Goal: Task Accomplishment & Management: Manage account settings

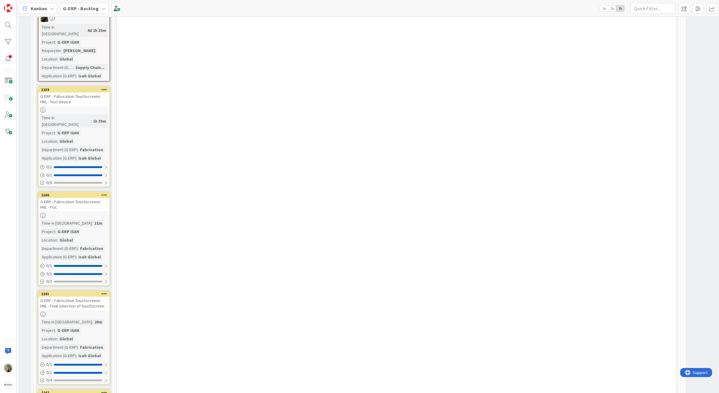
scroll to position [2032, 0]
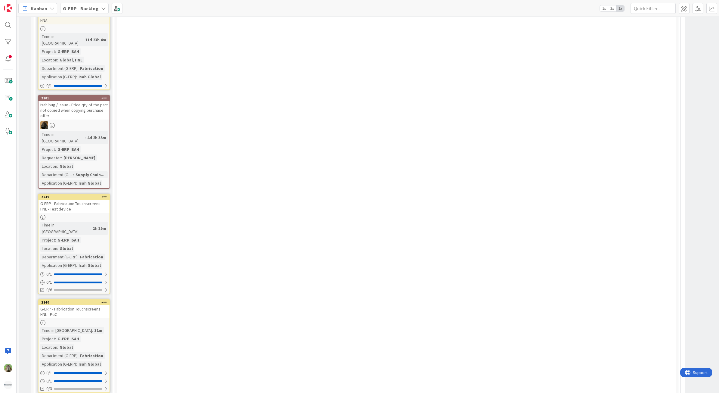
scroll to position [1957, 0]
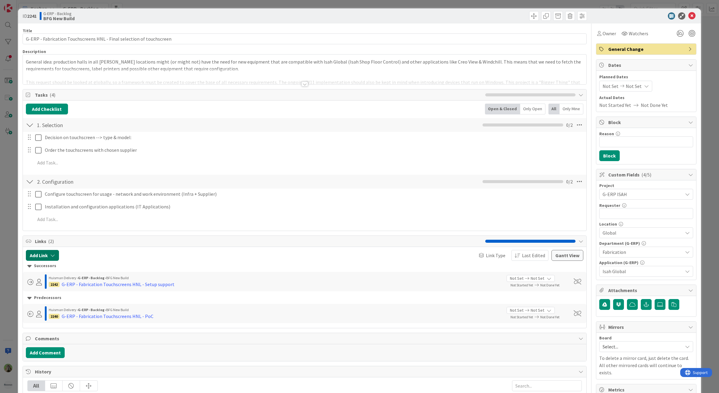
click at [45, 258] on button "Add Link" at bounding box center [42, 255] width 33 height 11
click at [55, 307] on input "text" at bounding box center [71, 306] width 84 height 11
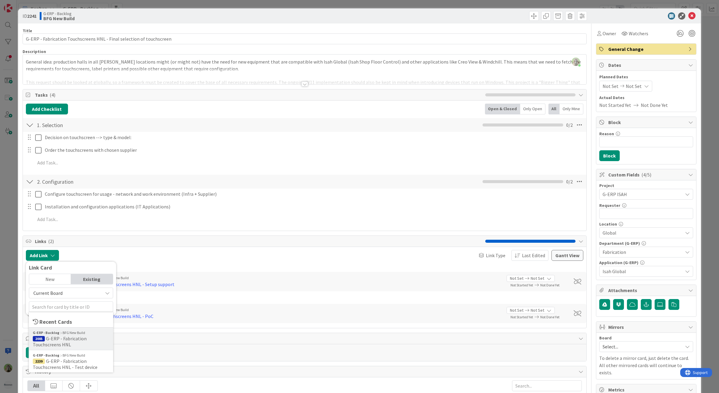
click at [82, 338] on span "G-ERP - Fabrication Touchscreens HNL" at bounding box center [60, 341] width 54 height 12
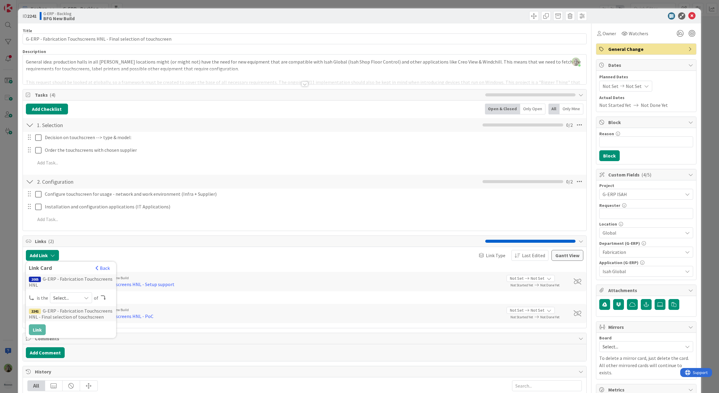
click at [62, 298] on span "Select..." at bounding box center [65, 297] width 25 height 8
click at [86, 313] on span "parent" at bounding box center [103, 311] width 68 height 9
click at [39, 332] on button "Link" at bounding box center [37, 329] width 17 height 11
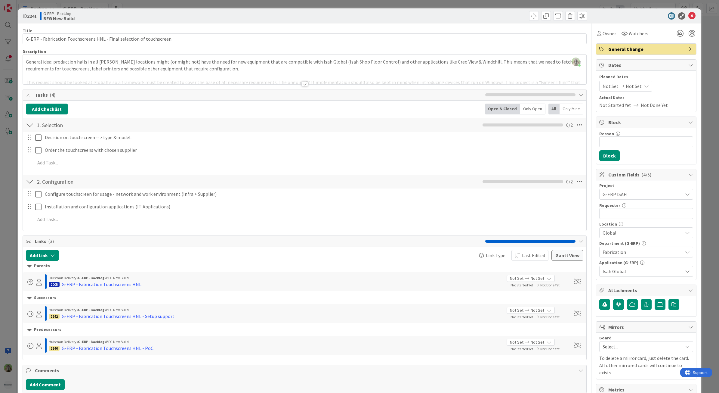
click at [16, 250] on div "ID 2241 G-ERP - Backlog BFG New Build Title 69 / 128 G-ERP - Fabrication Touchs…" at bounding box center [359, 196] width 719 height 393
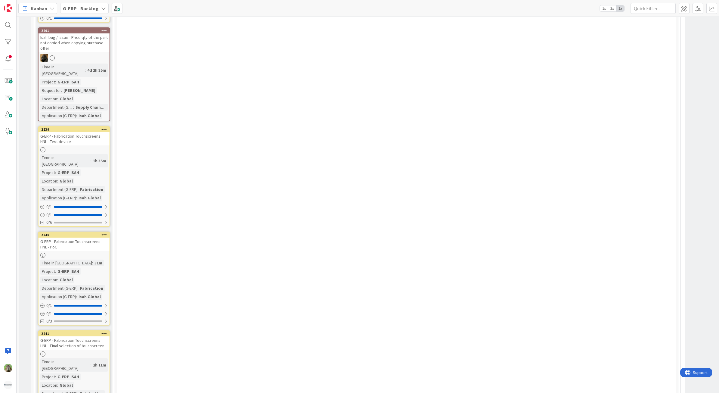
scroll to position [1957, 0]
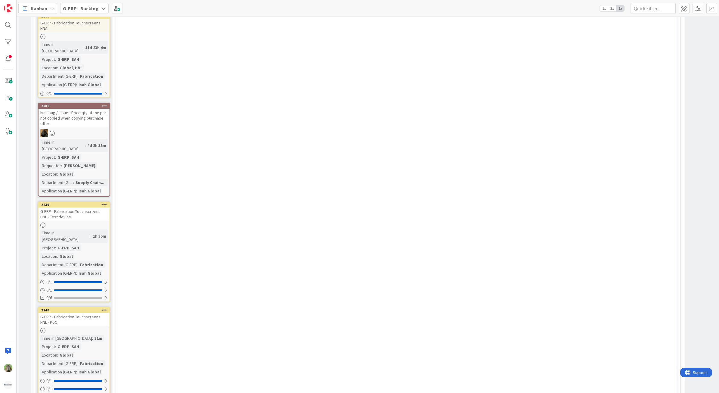
click at [83, 313] on div "G-ERP - Fabrication Touchscreens HNL - PoC" at bounding box center [74, 319] width 71 height 13
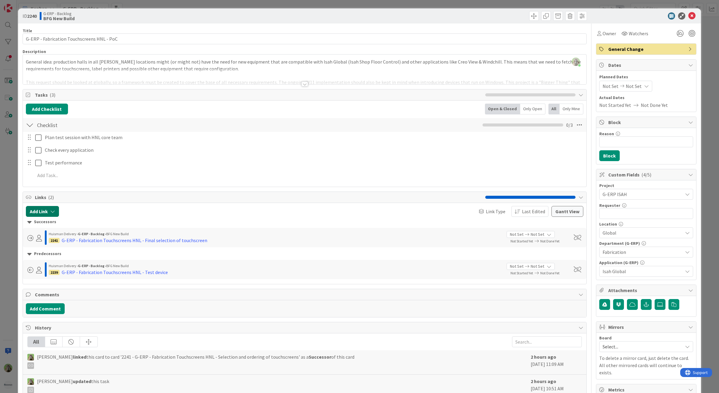
click at [48, 213] on button "Add Link" at bounding box center [42, 211] width 33 height 11
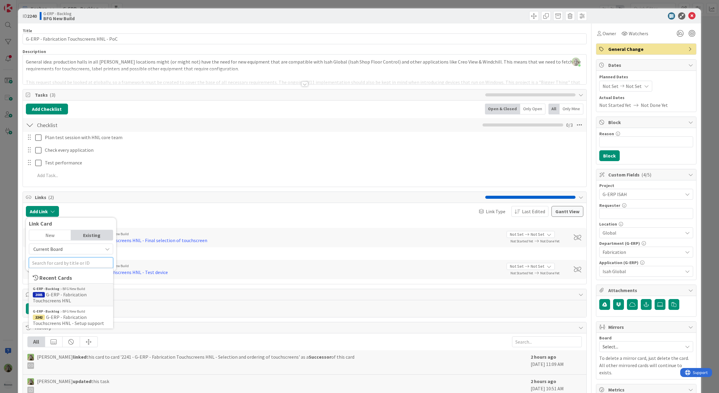
click at [53, 264] on input "text" at bounding box center [71, 262] width 84 height 11
click at [78, 305] on div "G-ERP - Backlog BFG New Build 2005 G-ERP - Fabrication Touchscreens HNL" at bounding box center [71, 294] width 84 height 23
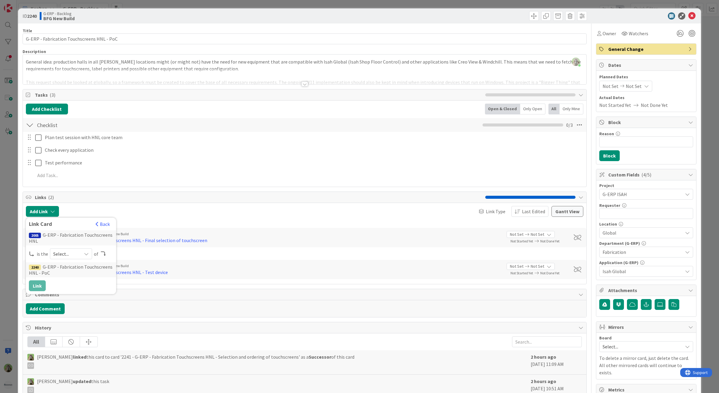
click at [60, 258] on span "Select..." at bounding box center [65, 253] width 25 height 8
click at [76, 266] on span "parent" at bounding box center [103, 267] width 68 height 9
click at [38, 286] on button "Link" at bounding box center [37, 285] width 17 height 11
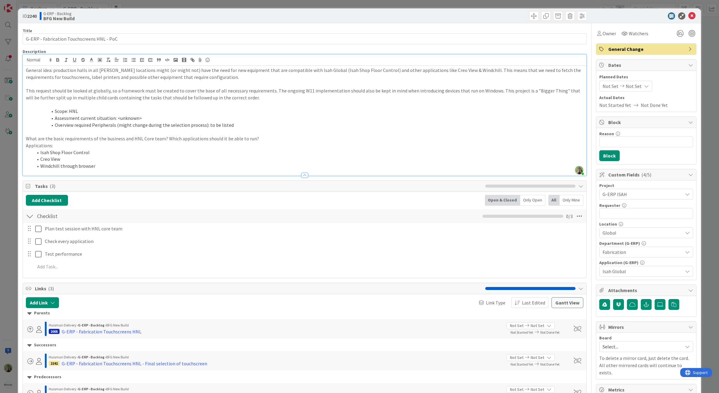
click at [121, 68] on p "General idea: production halls in all Huisman locations might (or might not) ha…" at bounding box center [305, 74] width 558 height 14
click at [6, 182] on div "ID 2240 G-ERP - Backlog BFG New Build Title 42 / 128 G-ERP - Fabrication Touchs…" at bounding box center [359, 196] width 719 height 393
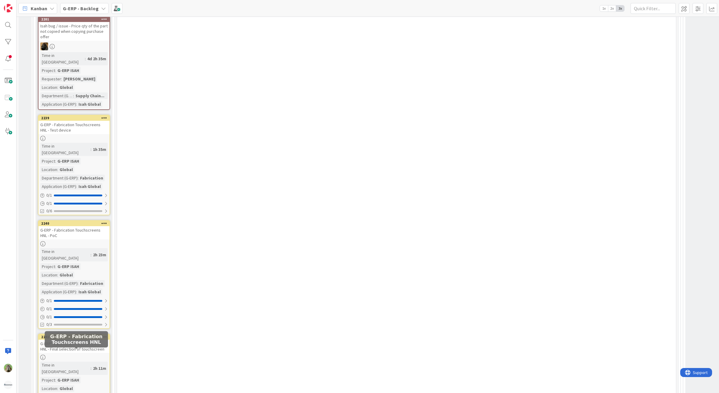
scroll to position [2070, 0]
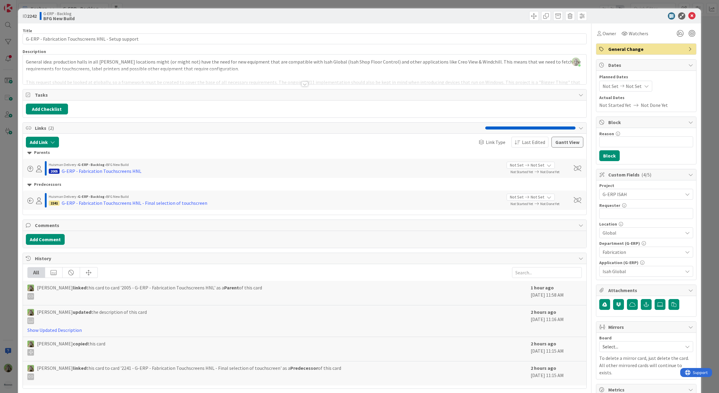
click at [11, 240] on div "ID 2242 G-ERP - Backlog BFG New Build Title 52 / 128 G-ERP - Fabrication Touchs…" at bounding box center [359, 196] width 719 height 393
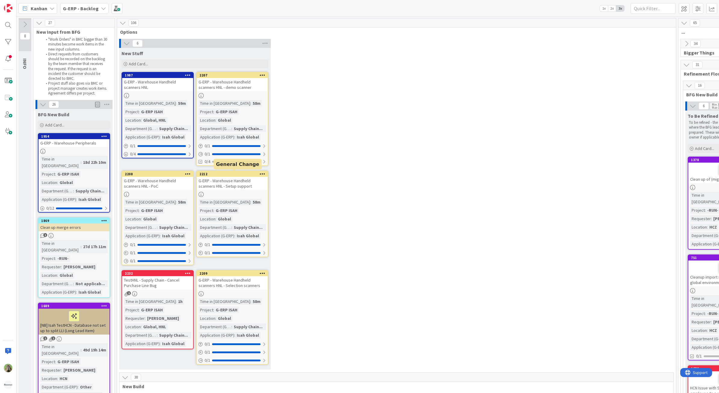
click at [448, 178] on div "6 New Stuff Add Card... 2207 G-ERP - Warehouse Handheld scanners HNL - demo sca…" at bounding box center [396, 205] width 557 height 333
click at [76, 7] on b "G-ERP - Backlog" at bounding box center [81, 8] width 36 height 6
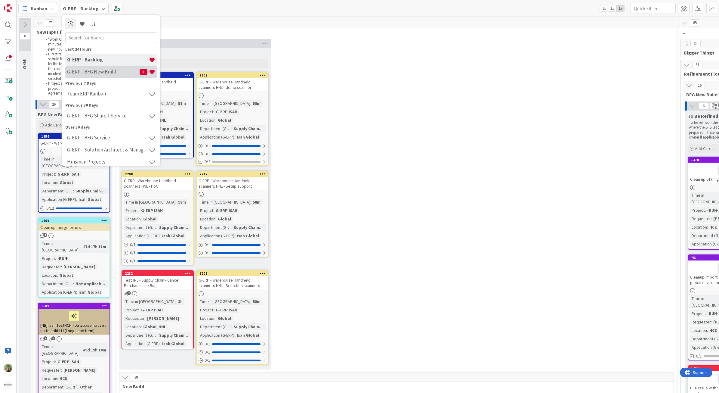
click at [117, 72] on h4 "G-ERP - BFG New Build" at bounding box center [103, 72] width 73 height 6
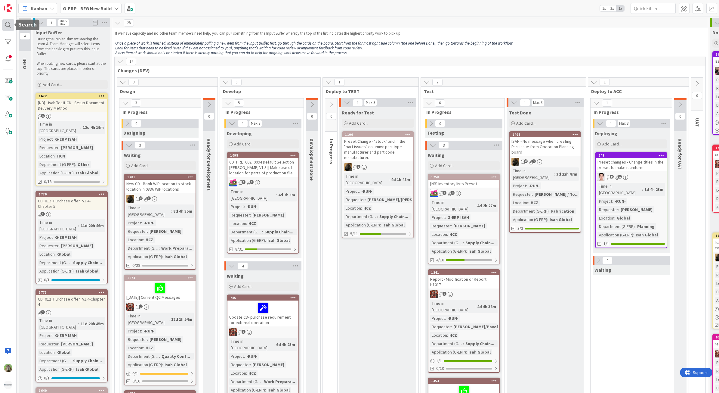
click at [11, 24] on div at bounding box center [8, 25] width 12 height 12
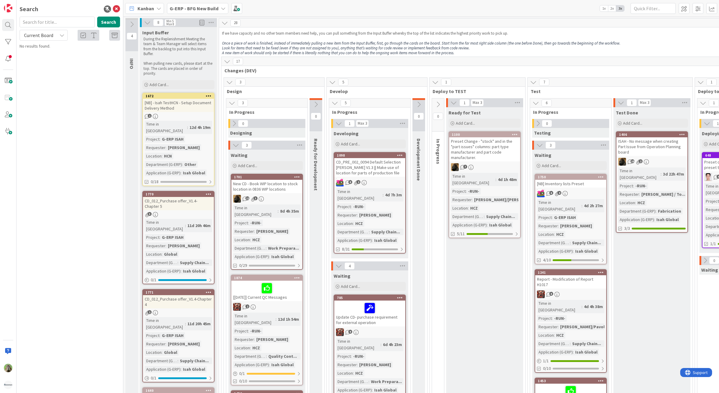
click at [73, 19] on input "text" at bounding box center [57, 22] width 75 height 11
click at [4, 41] on div at bounding box center [8, 42] width 12 height 12
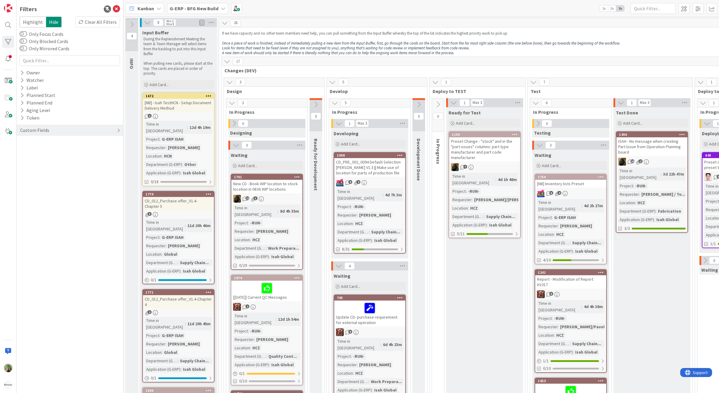
click at [42, 134] on div "Custom Fields" at bounding box center [70, 130] width 107 height 11
click at [67, 165] on button "Department (G-ERP)" at bounding box center [45, 165] width 51 height 8
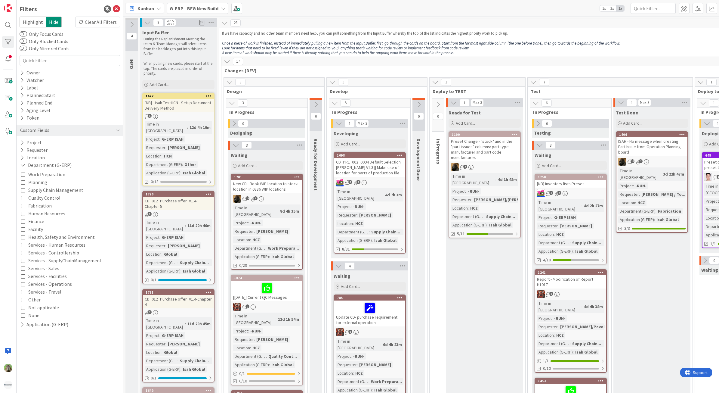
click at [52, 174] on span "Work Preparation" at bounding box center [46, 174] width 37 height 8
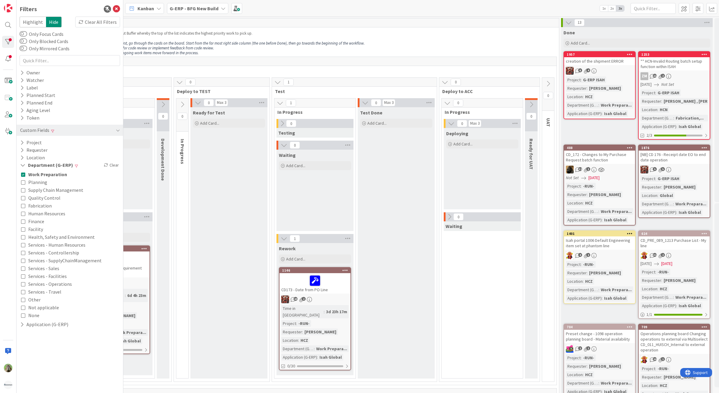
scroll to position [0, 271]
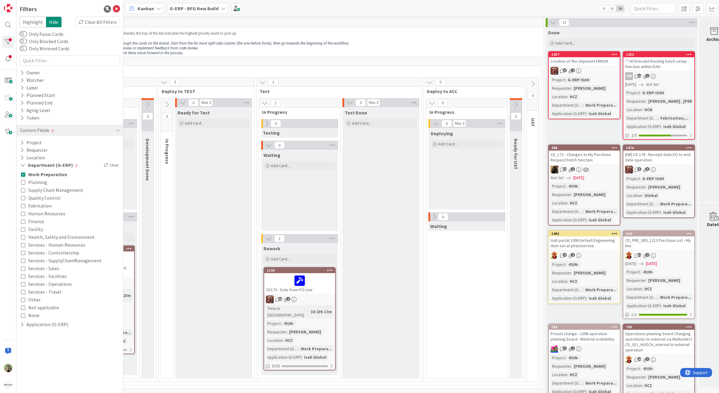
click at [601, 60] on div "creation of the shipment ERROR" at bounding box center [584, 61] width 71 height 8
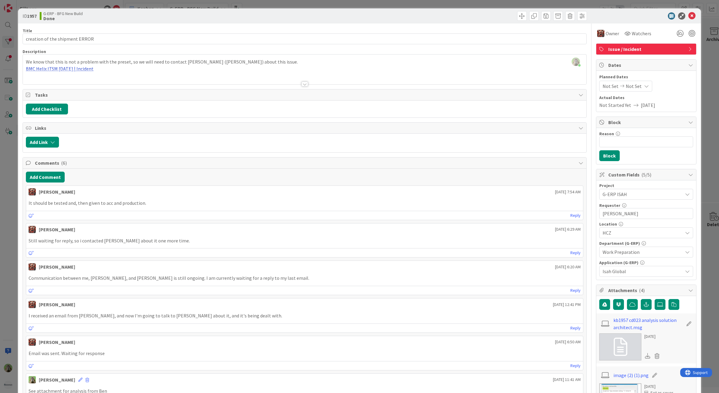
click at [80, 66] on div "We know that this is not a problem with the preset, so we will need to contact …" at bounding box center [305, 70] width 564 height 27
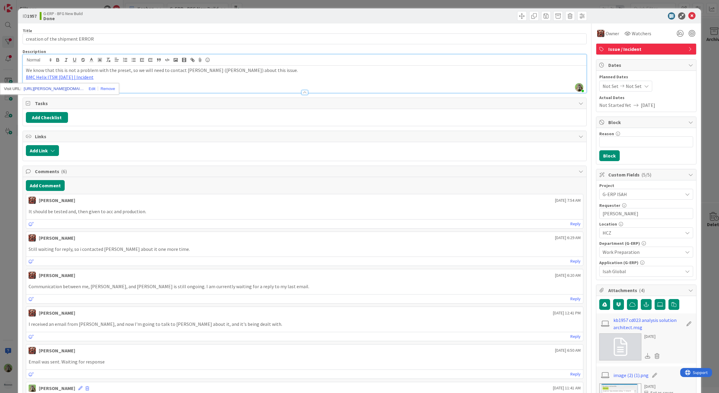
click at [61, 87] on link "https://huisman-smartit.onbmc.com/smartit/app/#/incident/AGGHEXFAF704DATCRP1UTC…" at bounding box center [54, 89] width 60 height 8
click at [9, 244] on div "ID 1957 G-ERP - BFG New Build Done Title 30 / 128 creation of the shipment ERRO…" at bounding box center [359, 196] width 719 height 393
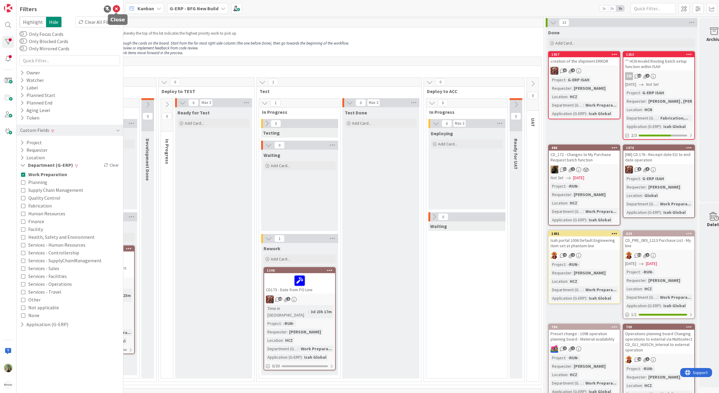
click at [118, 8] on icon at bounding box center [116, 8] width 7 height 7
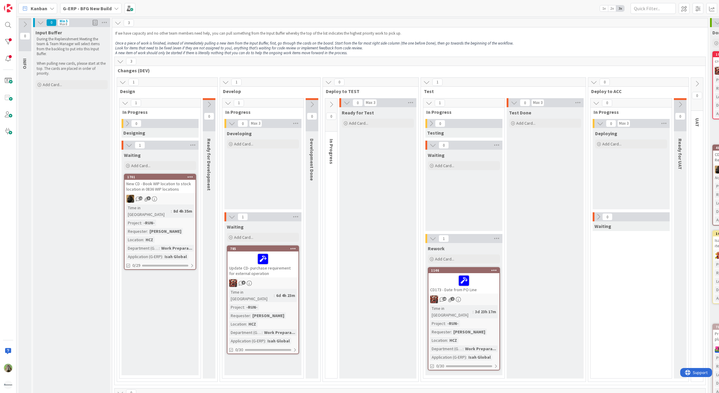
click at [104, 4] on div "G-ERP - BFG New Build" at bounding box center [90, 8] width 61 height 11
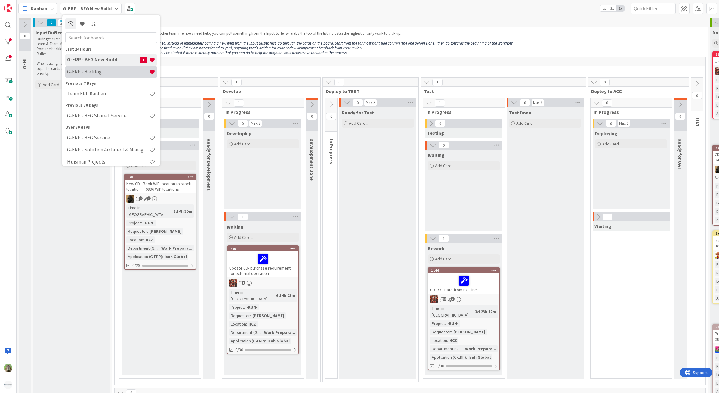
click at [88, 69] on h4 "G-ERP - Backlog" at bounding box center [108, 72] width 82 height 6
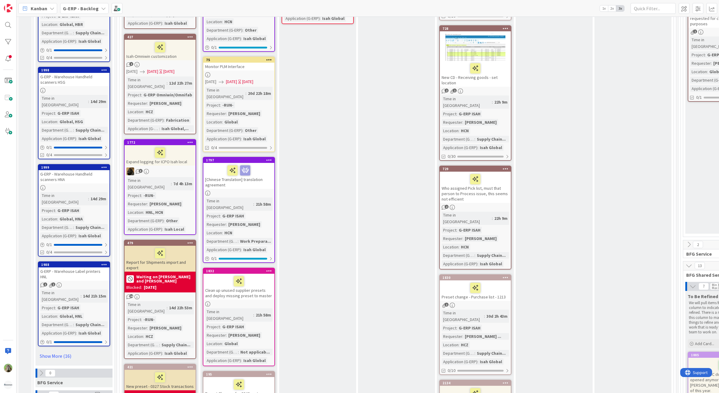
scroll to position [827, 0]
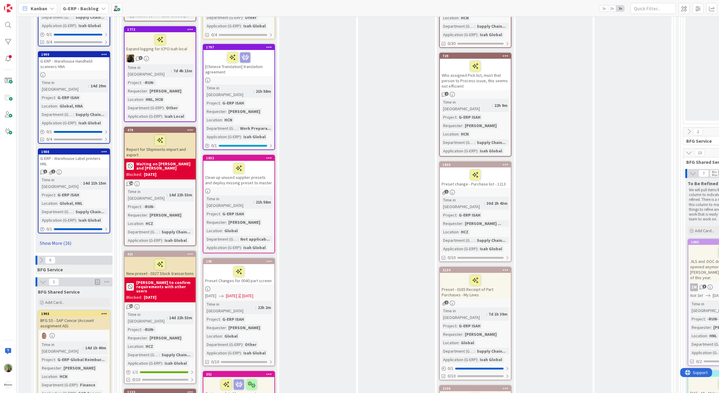
click at [49, 238] on link "Show More (16)" at bounding box center [74, 243] width 72 height 10
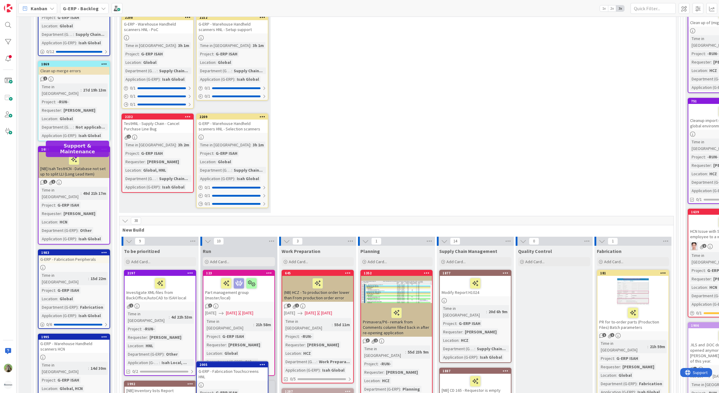
scroll to position [163, 0]
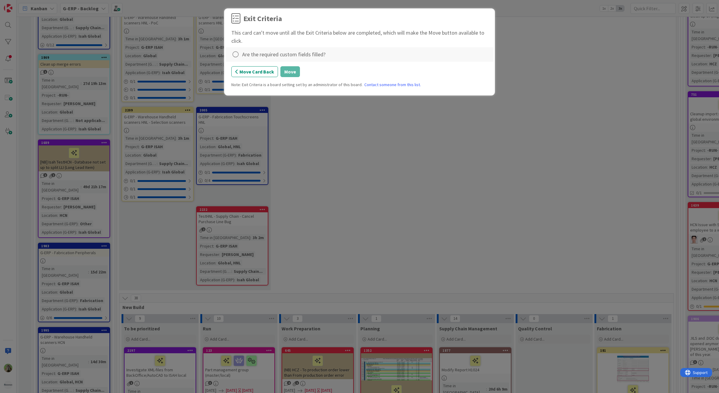
click at [240, 57] on div at bounding box center [235, 54] width 9 height 8
click at [252, 66] on link "Complete" at bounding box center [268, 67] width 75 height 9
click at [251, 81] on div "Exit Criteria This card can't move until all the Exit Criteria below are comple…" at bounding box center [359, 52] width 256 height 79
click at [295, 75] on button "Move" at bounding box center [290, 71] width 20 height 11
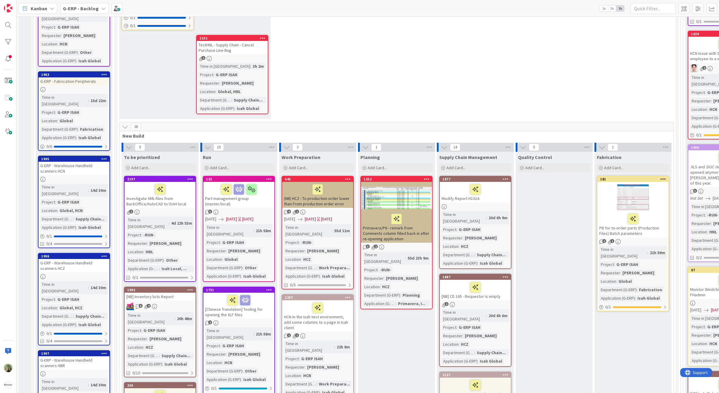
scroll to position [351, 0]
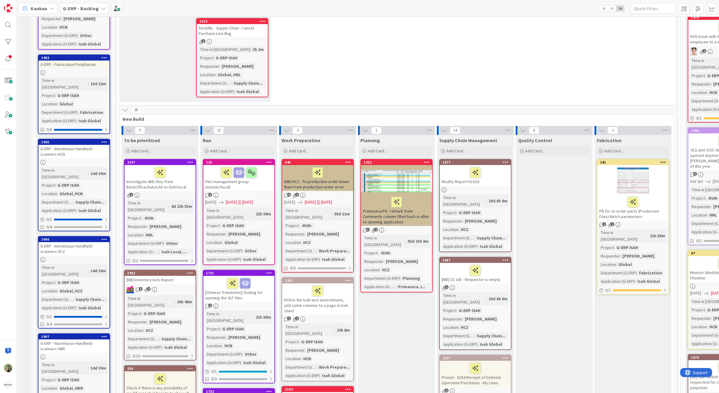
click at [86, 11] on span "G-ERP - Backlog" at bounding box center [81, 8] width 36 height 7
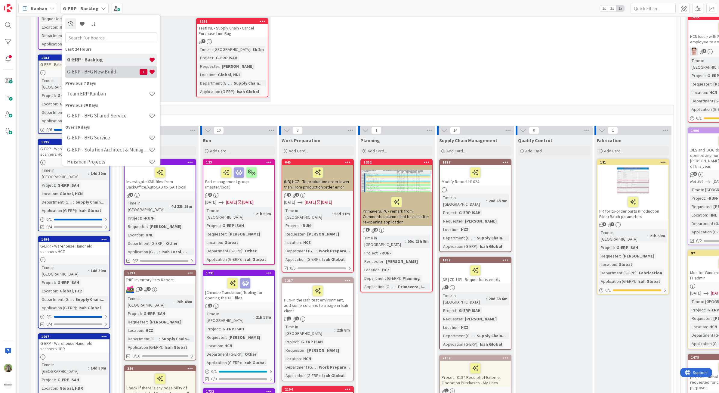
click at [91, 76] on div "G-ERP - BFG New Build 1" at bounding box center [111, 71] width 92 height 11
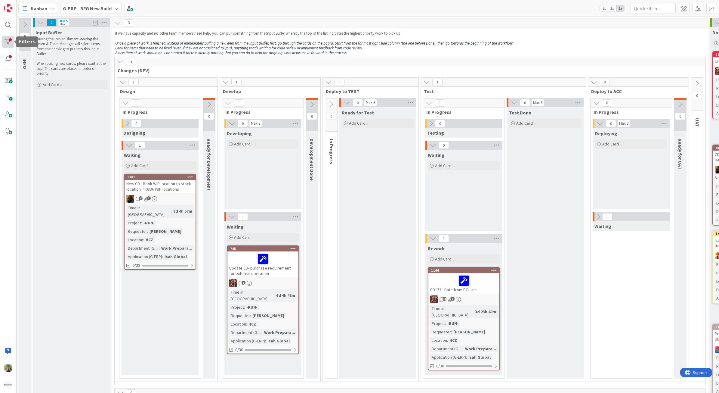
click at [9, 43] on div at bounding box center [8, 42] width 12 height 12
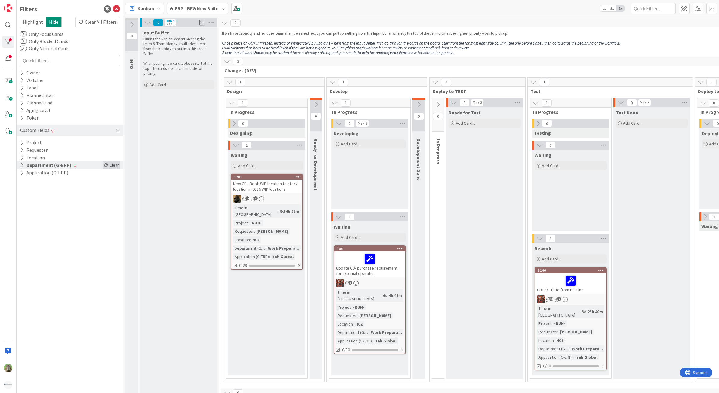
click at [110, 167] on div "Clear" at bounding box center [111, 165] width 17 height 8
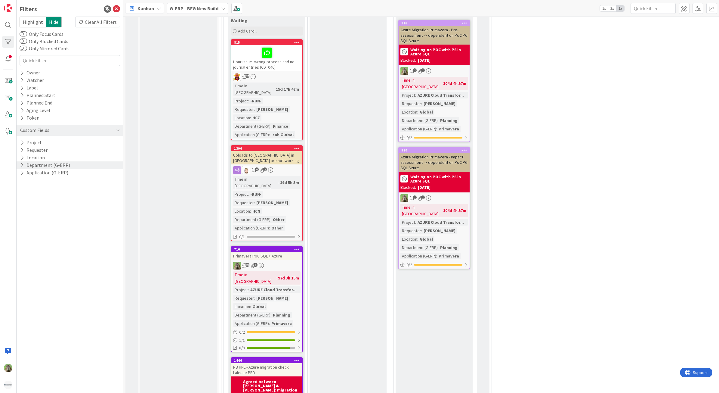
scroll to position [1214, 0]
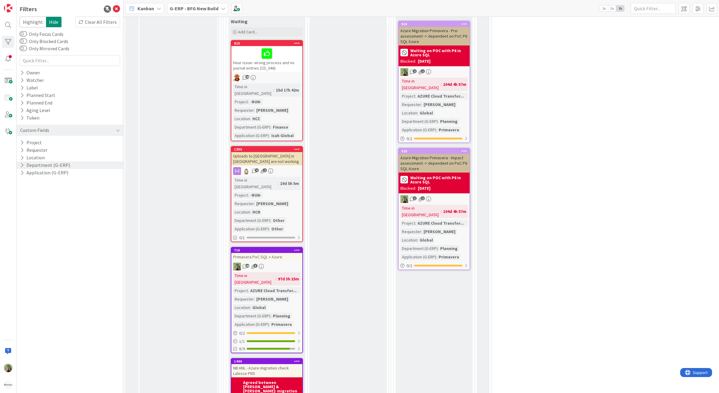
click at [271, 253] on div "Primavera PoC SQL + Azure" at bounding box center [266, 257] width 71 height 8
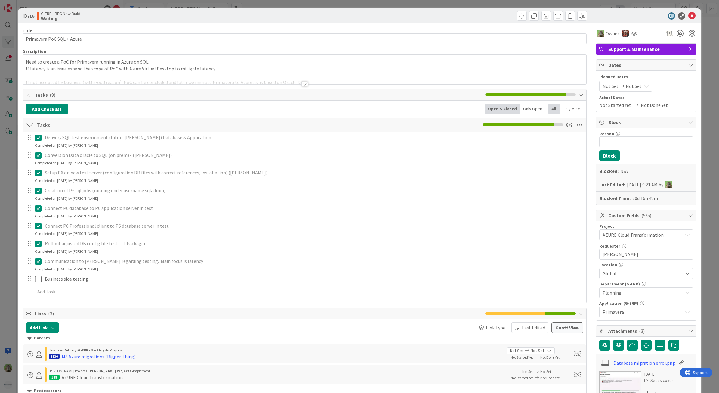
scroll to position [150, 0]
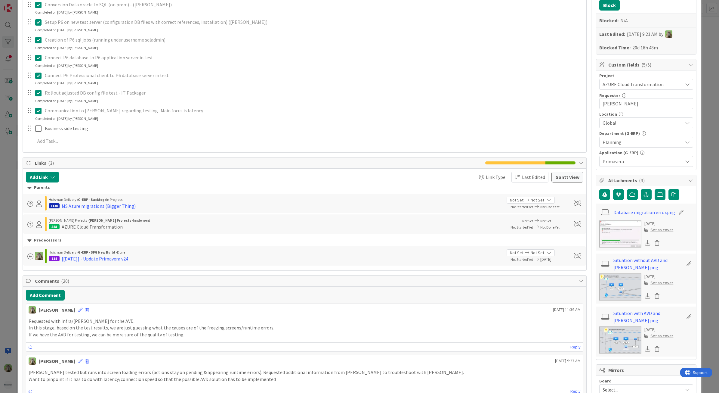
click at [6, 208] on div "ID 716 G-ERP - BFG New Build Waiting Title 25 / 128 Primavera PoC SQL + Azure D…" at bounding box center [359, 196] width 719 height 393
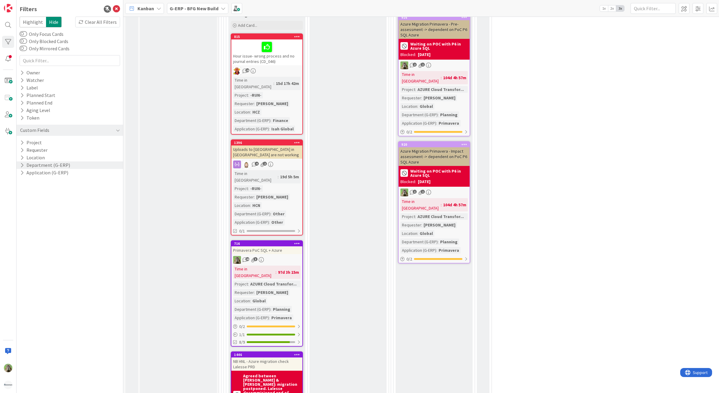
click at [119, 10] on icon at bounding box center [116, 8] width 7 height 7
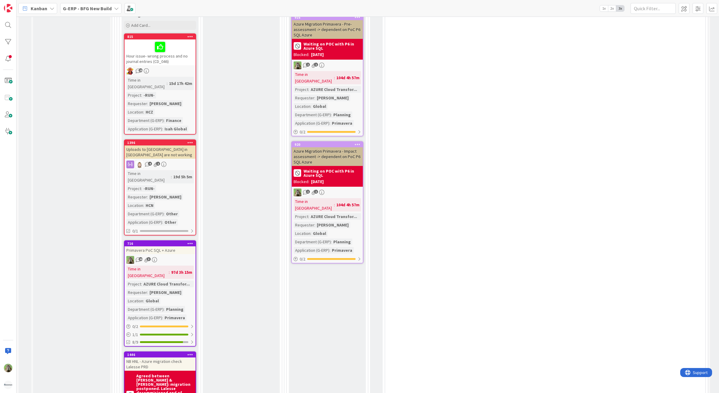
click at [261, 155] on div "Ready for validation Add Card... 962 Create work instruction for creating Isah …" at bounding box center [241, 128] width 77 height 771
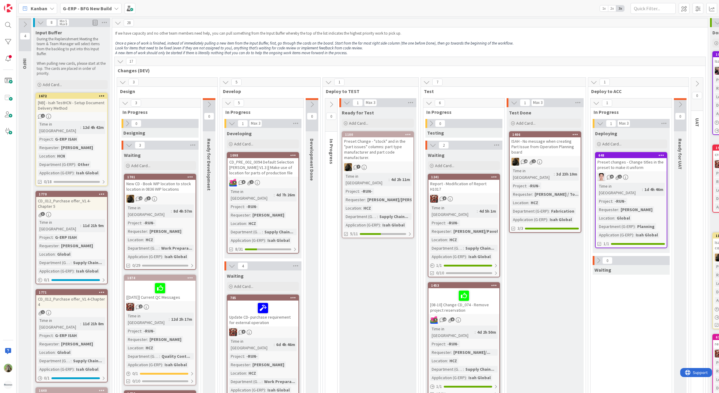
click at [214, 44] on em "Once a piece of work is finished, instead of immediately pulling a new item fro…" at bounding box center [314, 43] width 398 height 5
click at [369, 41] on em "Once a piece of work is finished, instead of immediately pulling a new item fro…" at bounding box center [314, 43] width 398 height 5
click at [103, 8] on b "G-ERP - BFG New Build" at bounding box center [87, 8] width 49 height 6
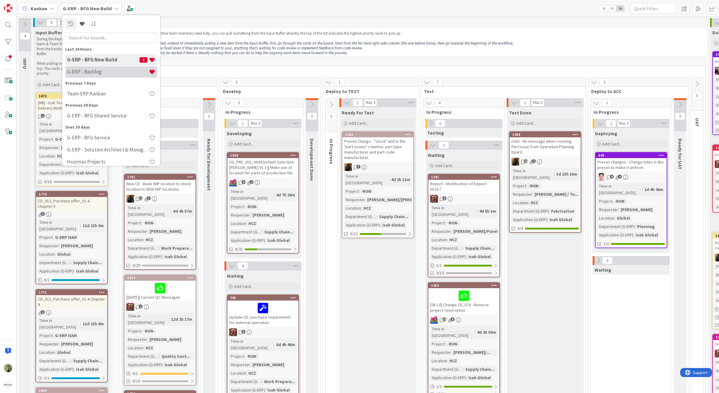
click at [120, 74] on h4 "G-ERP - Backlog" at bounding box center [108, 72] width 82 height 6
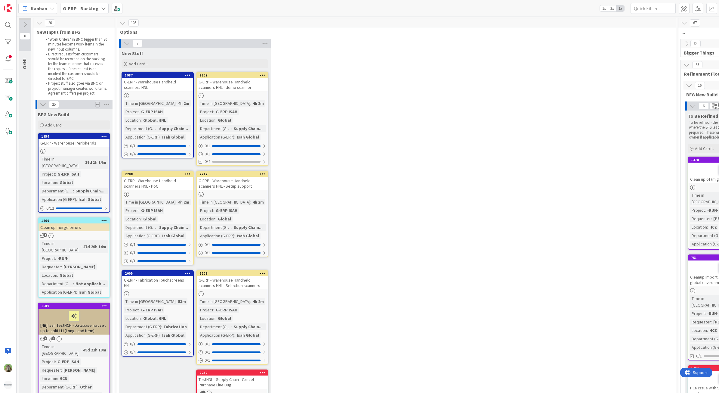
click at [467, 166] on div "7 New Stuff Add Card... 2207 G-ERP - Warehouse Handheld scanners HNL - demo sca…" at bounding box center [396, 247] width 557 height 417
click at [9, 23] on div at bounding box center [8, 25] width 12 height 12
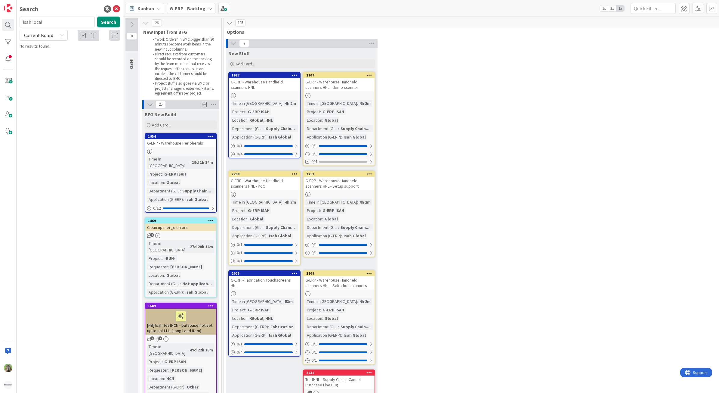
type input "isah local"
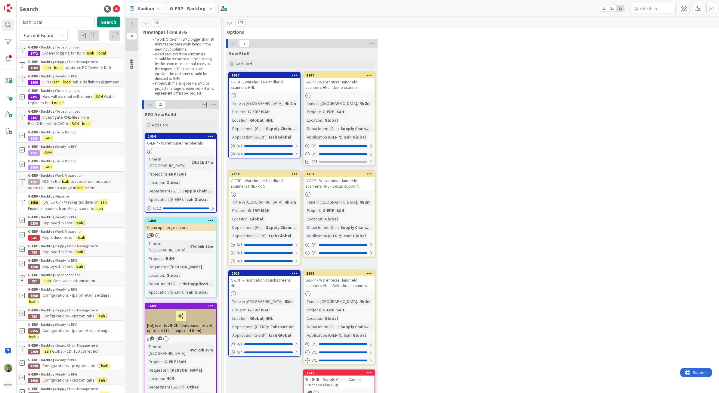
click at [198, 9] on b "G-ERP - Backlog" at bounding box center [188, 8] width 36 height 6
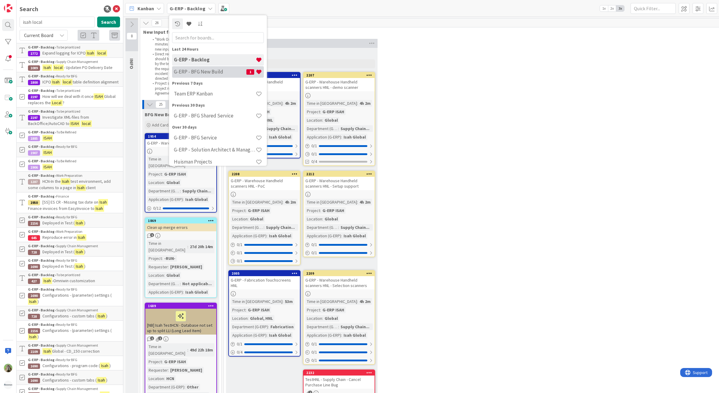
click at [200, 68] on div "G-ERP - BFG New Build 1" at bounding box center [218, 71] width 92 height 11
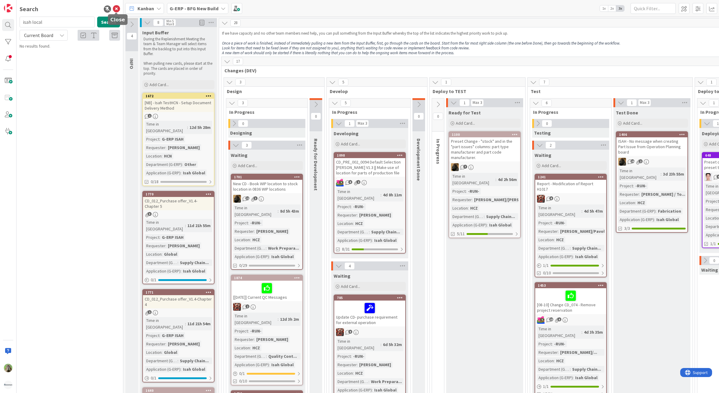
click at [116, 5] on icon at bounding box center [116, 8] width 7 height 7
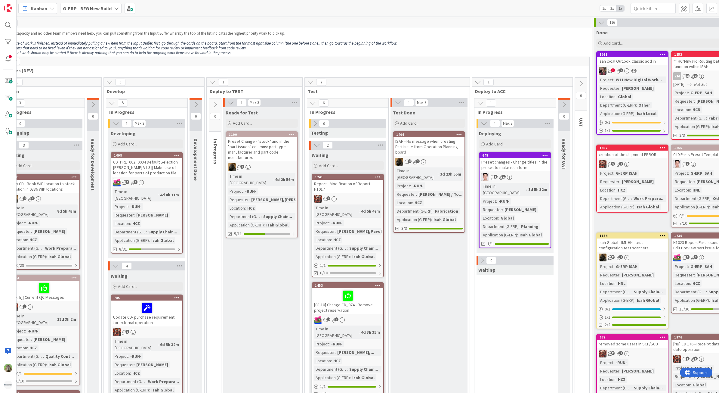
scroll to position [0, 184]
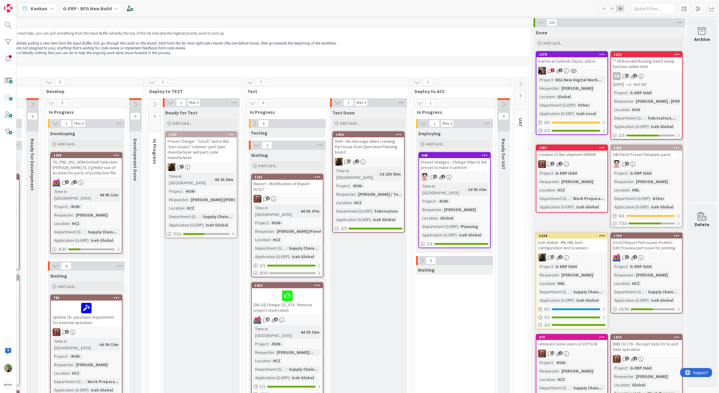
click at [574, 61] on div "Isah local Outlook Classic add in" at bounding box center [571, 61] width 71 height 8
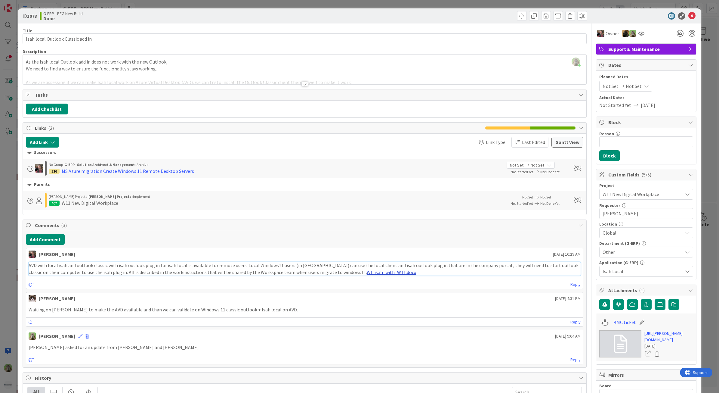
click at [367, 272] on link "WI_isah_with_W11.docx" at bounding box center [391, 272] width 49 height 6
click at [219, 75] on div at bounding box center [305, 76] width 564 height 15
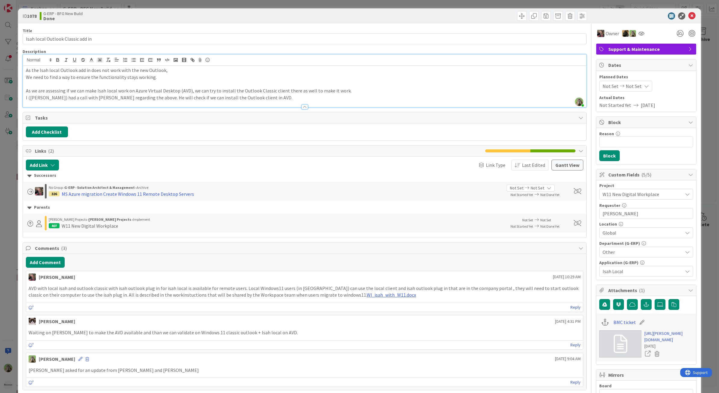
click at [242, 86] on p at bounding box center [305, 83] width 558 height 7
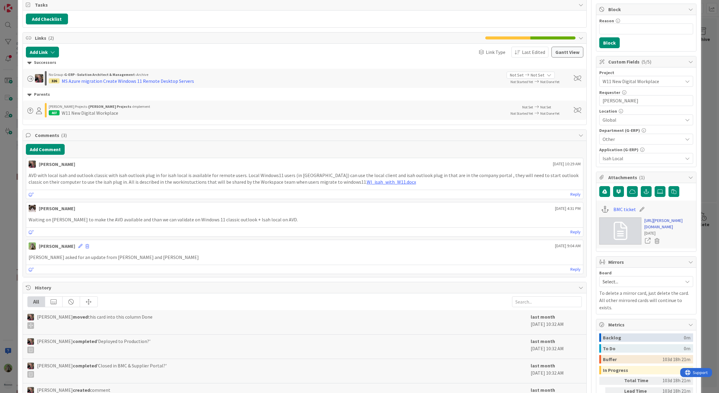
click at [649, 223] on link "https://huisman-smartit.onbmc.com/smartit/app/#/workorder/IDGEFRDUJONBTASYFPYZS…" at bounding box center [668, 223] width 49 height 13
click at [165, 83] on div "MS Azure migration Create Windows 11 Remote Desktop Servers" at bounding box center [128, 80] width 132 height 7
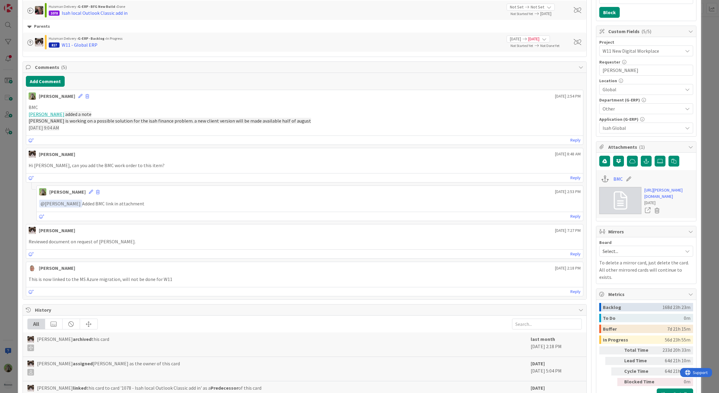
scroll to position [150, 0]
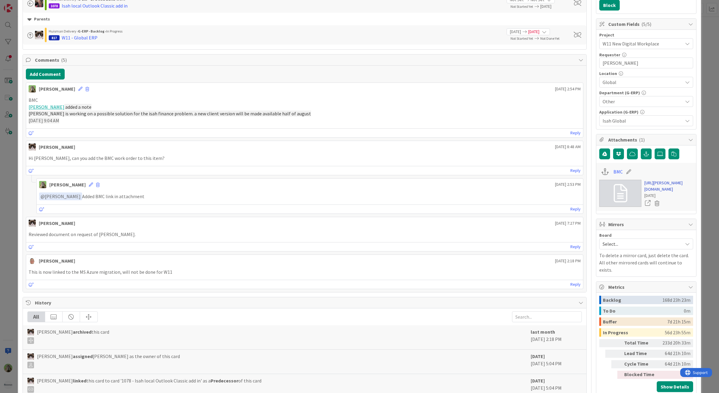
click at [676, 192] on link "https://huisman-smartit.onbmc.com/smartit/app/#/request/AGGGSPRFBRQVHASYRMHMSYR…" at bounding box center [668, 186] width 49 height 13
click at [14, 197] on div "ID 326 G-ERP - Solution Architect & Management Archive Title 59 / 128 MS Azure …" at bounding box center [359, 196] width 719 height 393
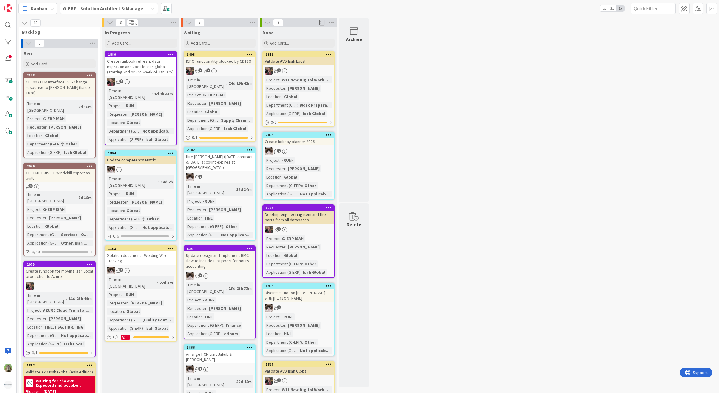
click at [138, 14] on div "Kanban G-ERP - Solution Architect & Management 1x 2x 3x" at bounding box center [368, 8] width 703 height 17
click at [139, 7] on b "G-ERP - Solution Architect & Management" at bounding box center [109, 8] width 92 height 6
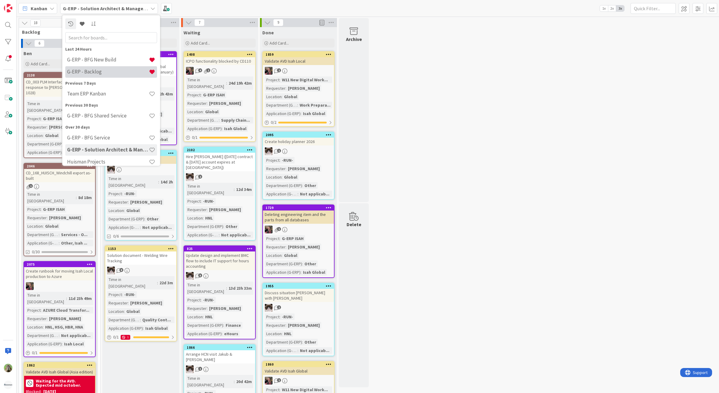
click at [127, 66] on div "G-ERP - Backlog" at bounding box center [111, 71] width 92 height 11
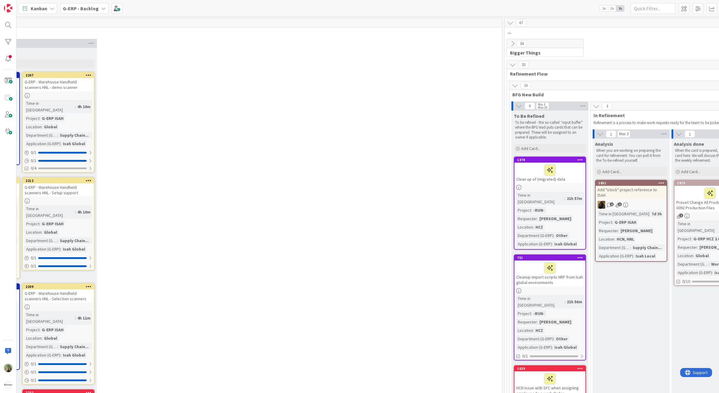
scroll to position [0, 385]
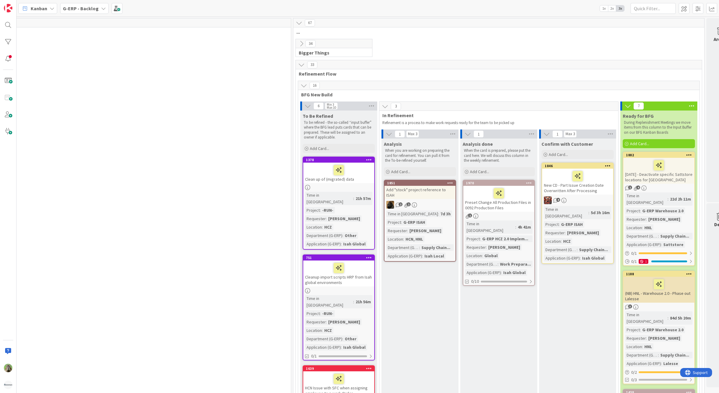
click at [89, 5] on span "G-ERP - Backlog" at bounding box center [81, 8] width 36 height 7
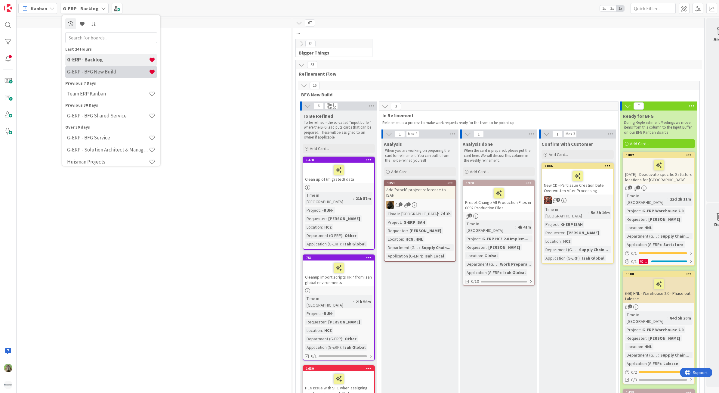
click at [89, 66] on div "G-ERP - BFG New Build" at bounding box center [111, 71] width 92 height 11
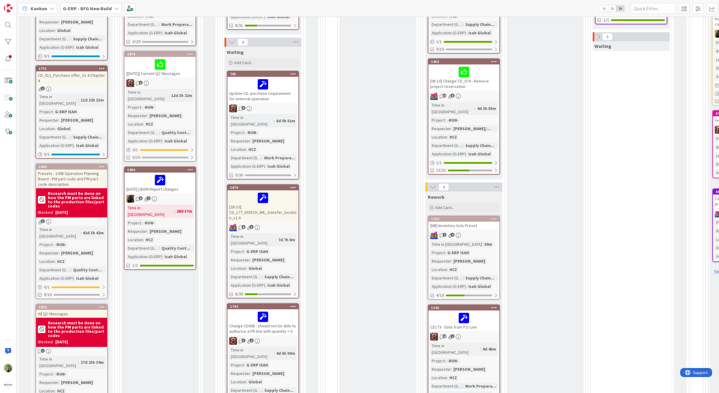
scroll to position [226, 0]
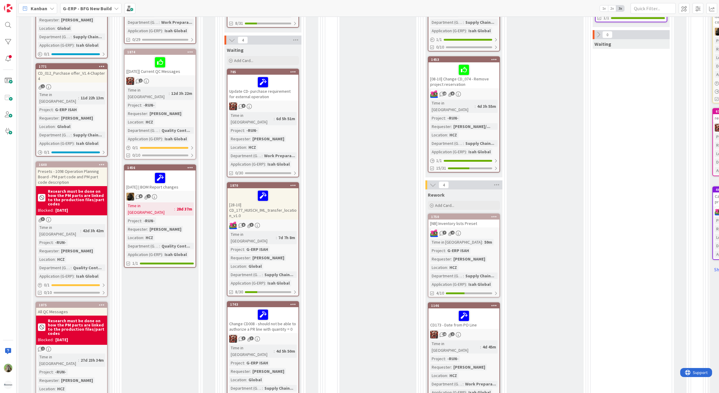
click at [468, 229] on div "7 4" at bounding box center [463, 233] width 71 height 8
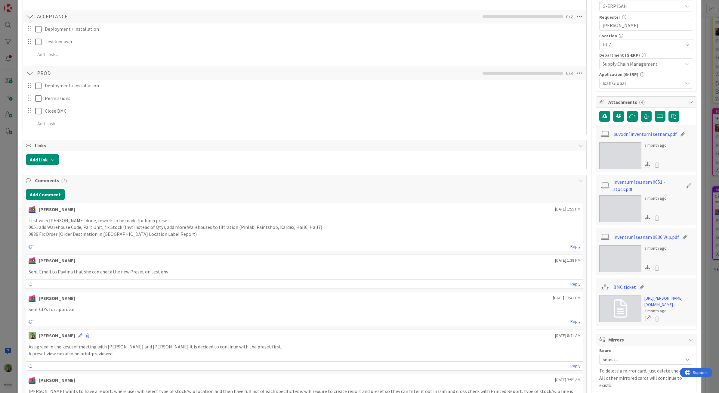
click at [11, 212] on div "ID 1750 G-ERP - BFG New Build Rework Title 27 / 128 [NB] Inventory lists Preset…" at bounding box center [359, 196] width 719 height 393
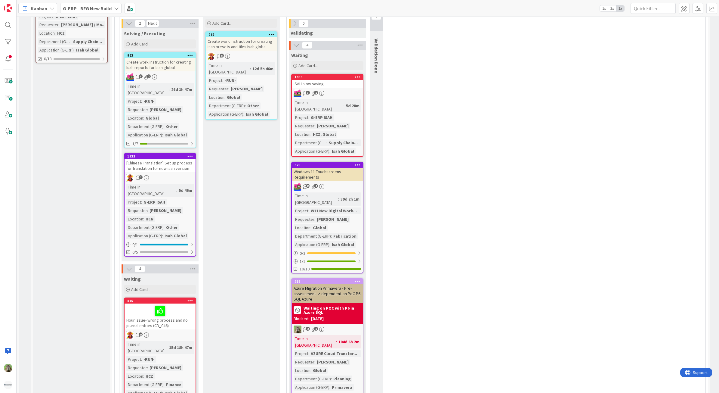
scroll to position [1015, 0]
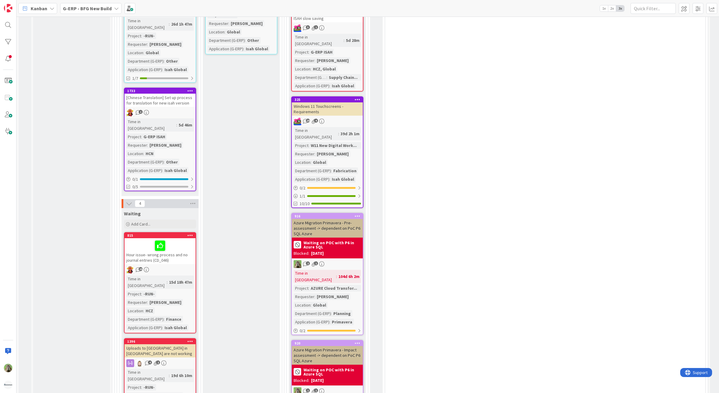
click at [180, 238] on div "Hour issue- wrong process and no journal entries (CD_046)" at bounding box center [160, 251] width 71 height 26
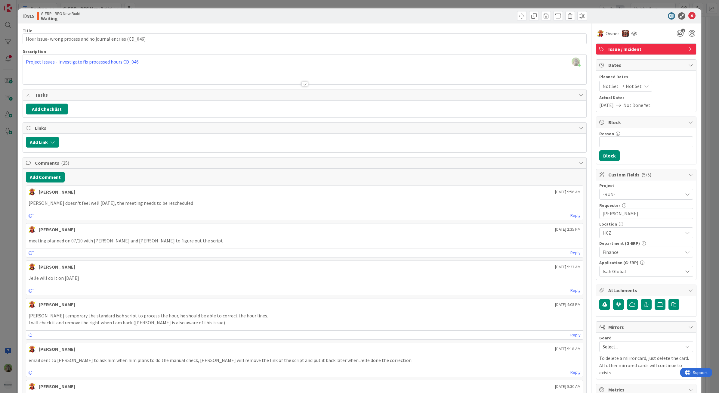
click at [13, 210] on div "ID 815 G-ERP - BFG New Build Waiting Title 57 / 128 Hour issue- wrong process a…" at bounding box center [359, 196] width 719 height 393
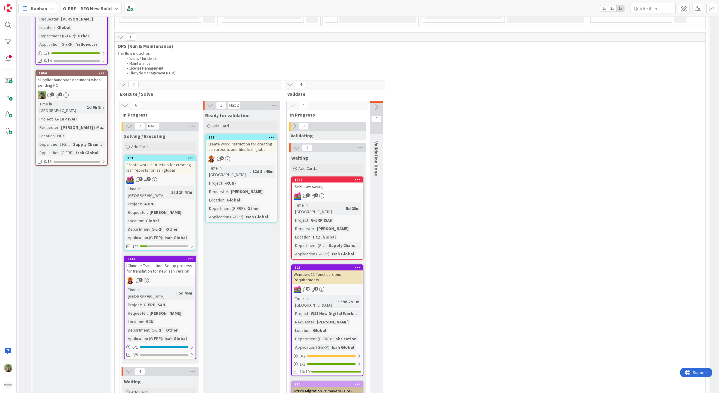
scroll to position [903, 0]
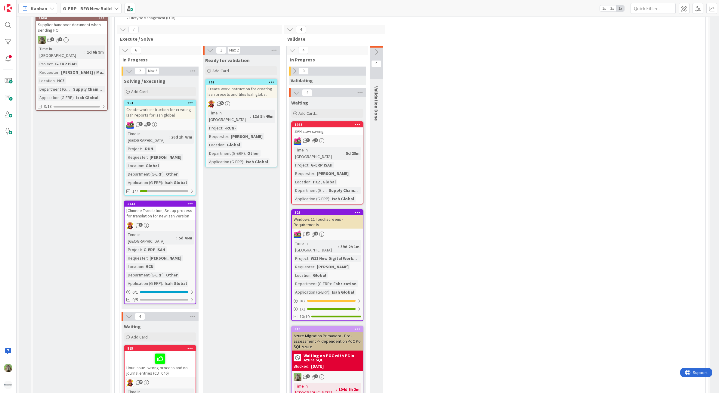
click at [345, 215] on div "Windows 11 Touchscreens - Requirements" at bounding box center [327, 221] width 71 height 13
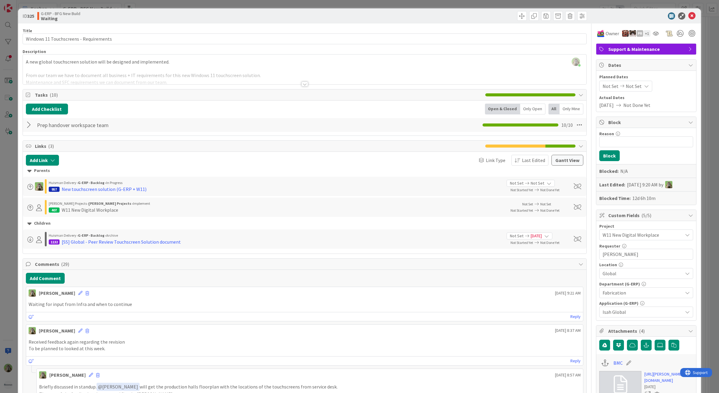
click at [13, 232] on div "ID 325 G-ERP - BFG New Build Waiting Title 38 / 128 Windows 11 Touchscreens - R…" at bounding box center [359, 196] width 719 height 393
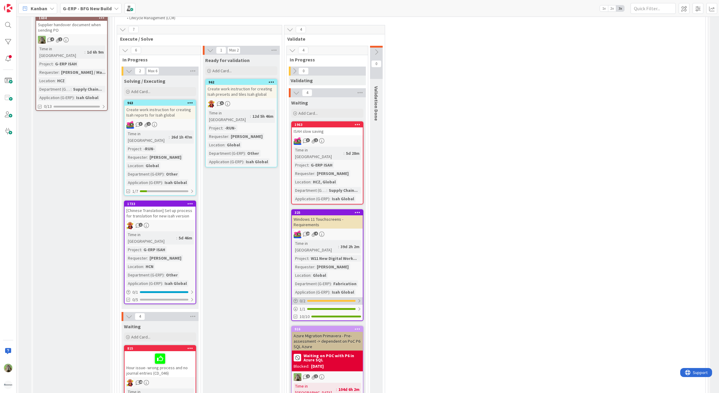
click at [343, 297] on div "0 / 2" at bounding box center [327, 301] width 71 height 8
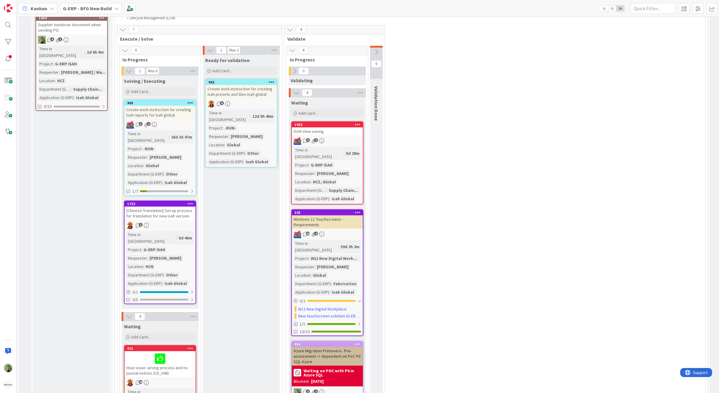
click at [355, 209] on div "325 Windows 11 Touchscreens - Requirements 29 4 Time in Column : 39d 2h 2m Proj…" at bounding box center [327, 272] width 72 height 127
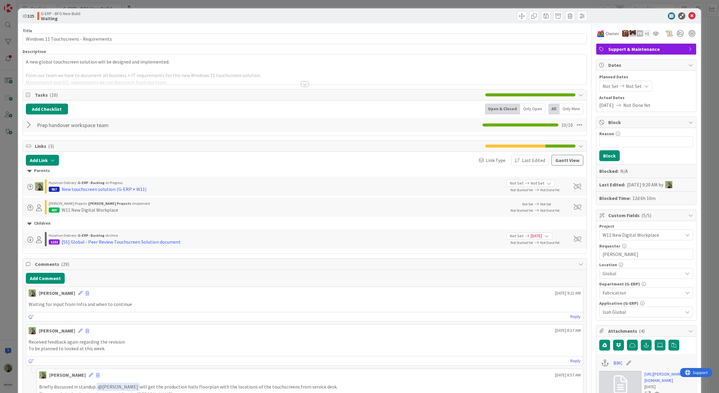
click at [13, 253] on div "ID 325 G-ERP - BFG New Build Waiting Title 38 / 128 Windows 11 Touchscreens - R…" at bounding box center [359, 196] width 719 height 393
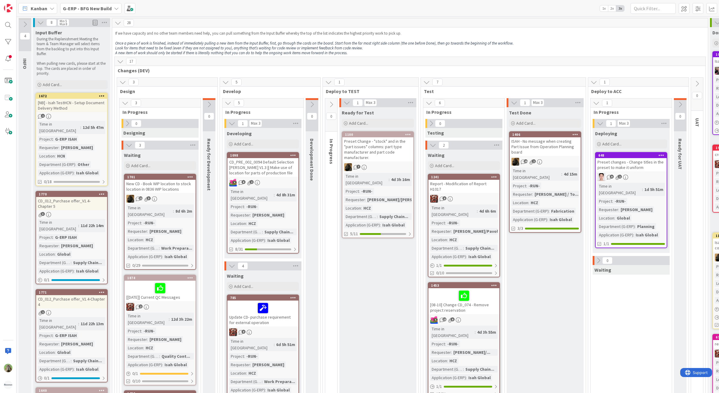
click at [76, 5] on b "G-ERP - BFG New Build" at bounding box center [87, 8] width 49 height 6
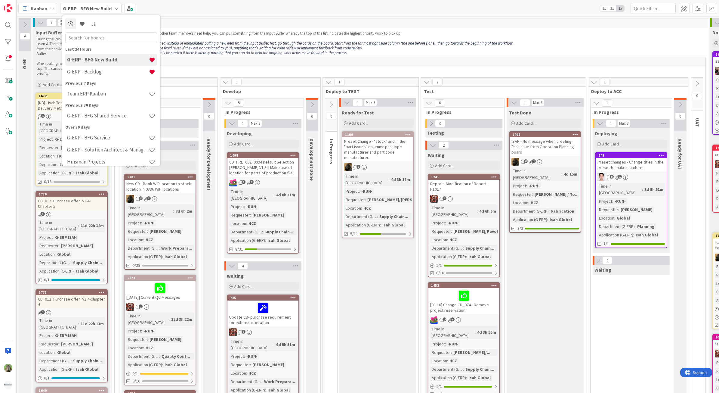
click at [78, 4] on div "G-ERP - BFG New Build" at bounding box center [90, 8] width 61 height 11
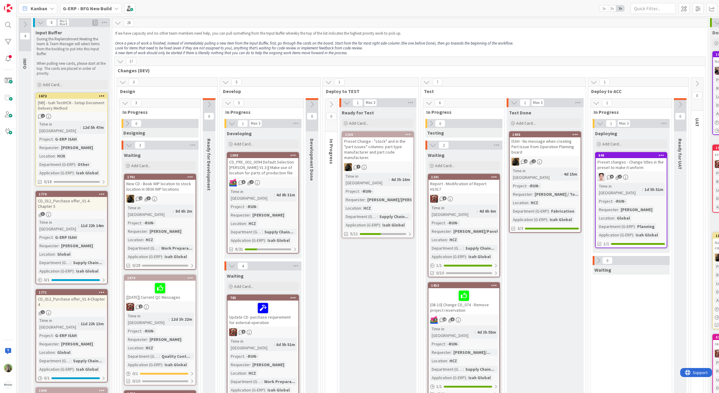
click at [78, 4] on div "G-ERP - BFG New Build" at bounding box center [90, 8] width 61 height 11
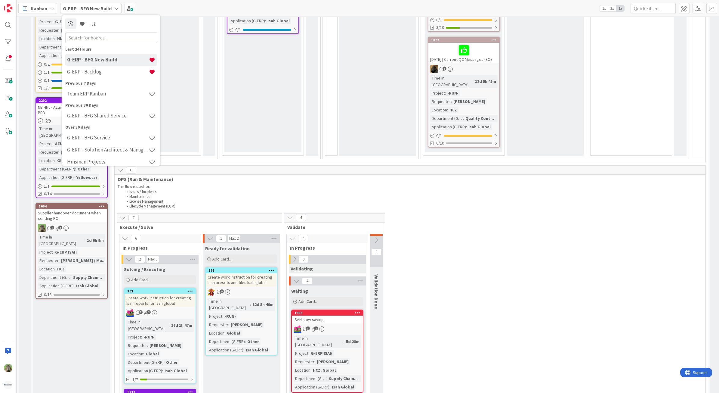
scroll to position [827, 0]
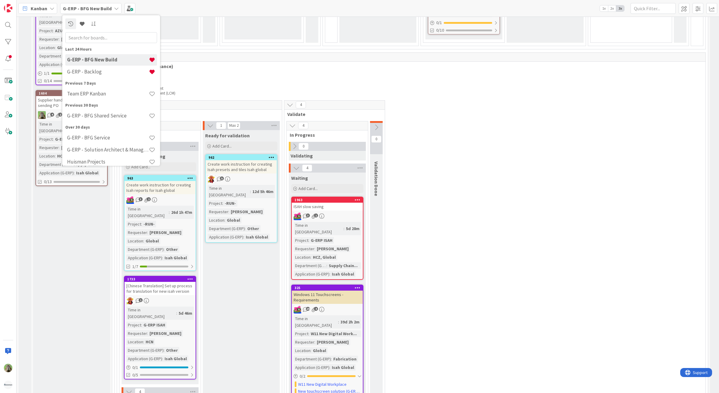
click at [353, 196] on div "1963 ISAH slow saving 3 1 Time in Column : 5d 28m Project : G-ERP ISAH Requeste…" at bounding box center [327, 237] width 72 height 83
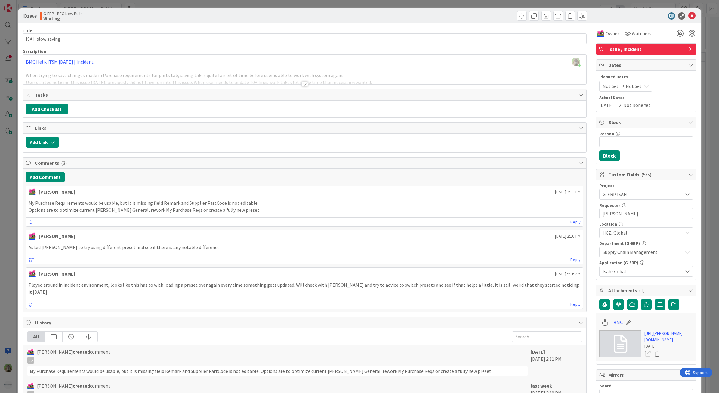
click at [17, 227] on div "ID 1963 G-ERP - BFG New Build Waiting Title 17 / 128 ISAH slow saving Descripti…" at bounding box center [359, 196] width 719 height 393
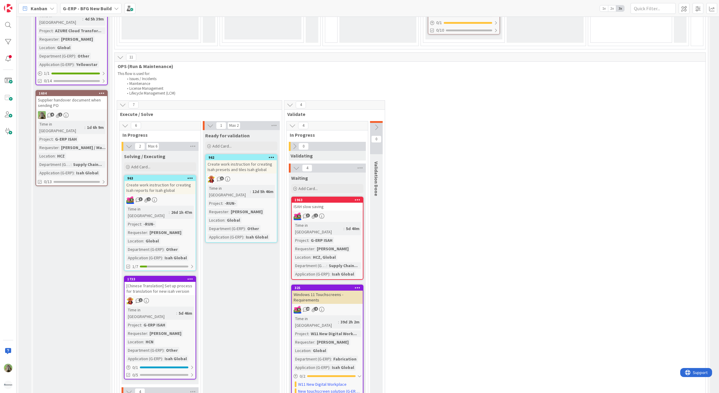
click at [378, 124] on icon at bounding box center [376, 127] width 7 height 7
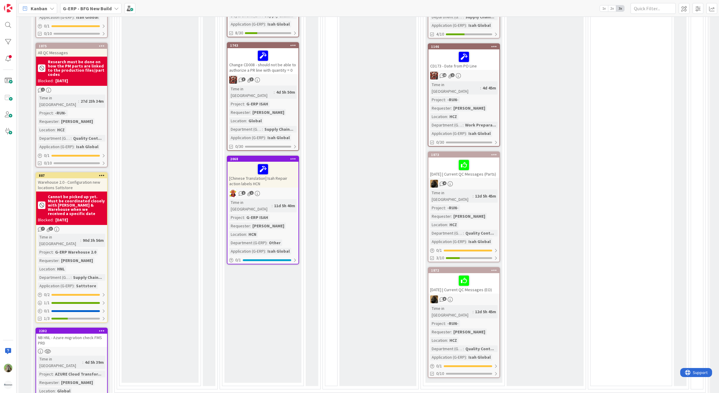
scroll to position [414, 0]
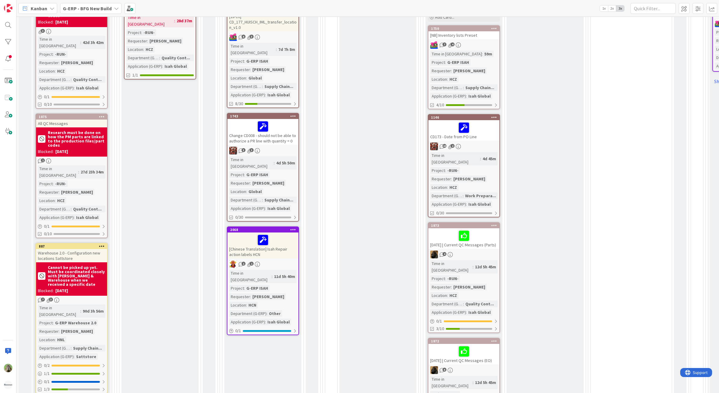
click at [131, 215] on div "Waiting Add Card... 1701 New CD - Book WIP location to stock location in 0836 W…" at bounding box center [160, 94] width 77 height 717
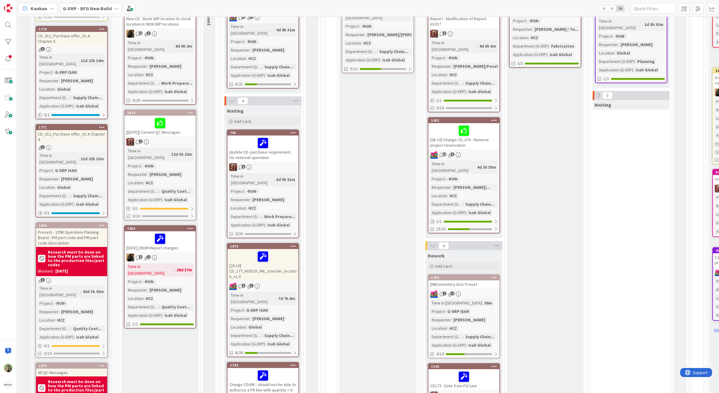
scroll to position [301, 0]
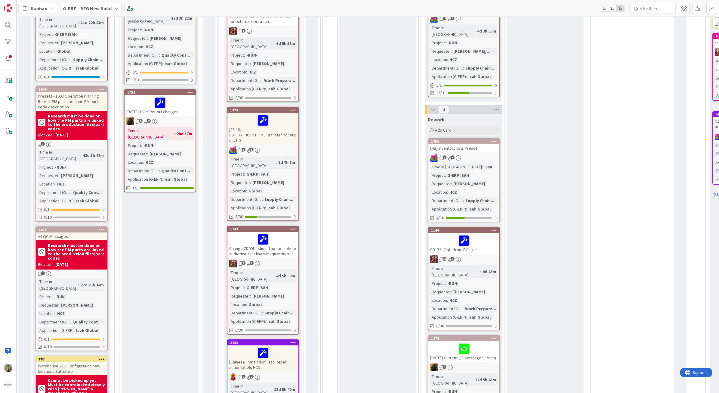
click at [477, 144] on div "[NB] Inventory lists Preset" at bounding box center [463, 148] width 71 height 8
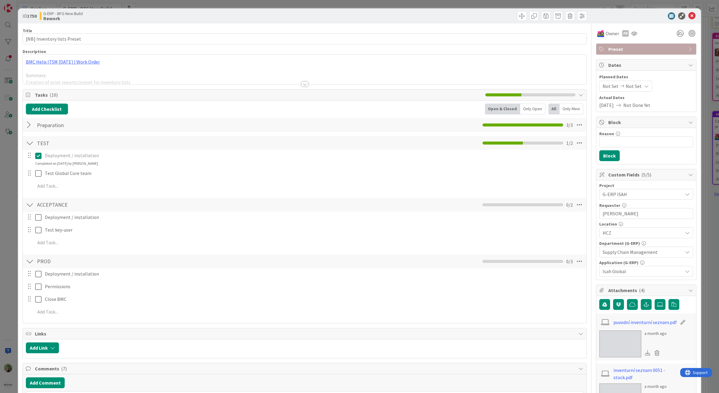
scroll to position [150, 0]
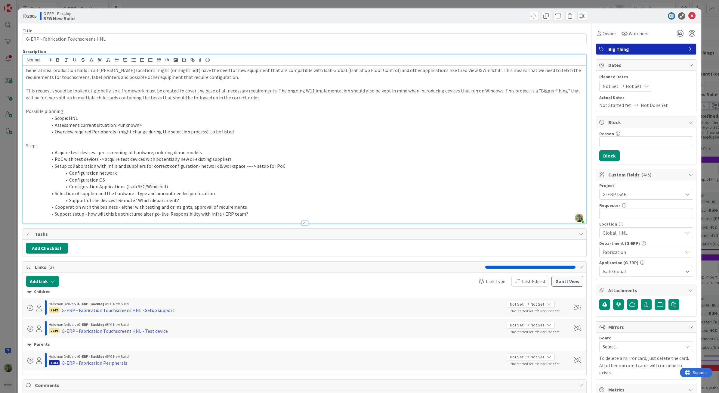
scroll to position [1203, 0]
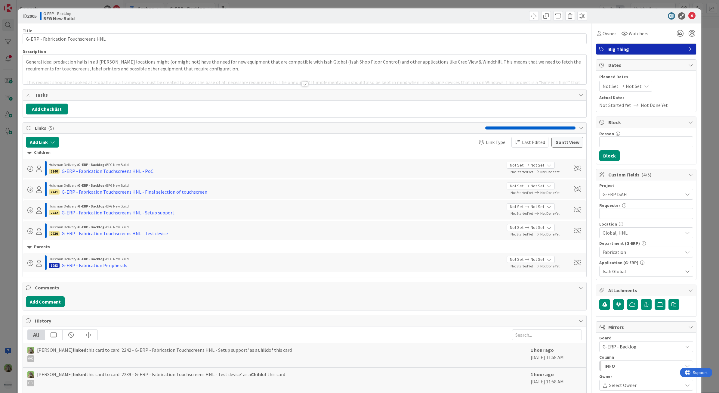
click at [175, 69] on p "General idea: production halls in all [PERSON_NAME] locations might (or might n…" at bounding box center [305, 65] width 558 height 14
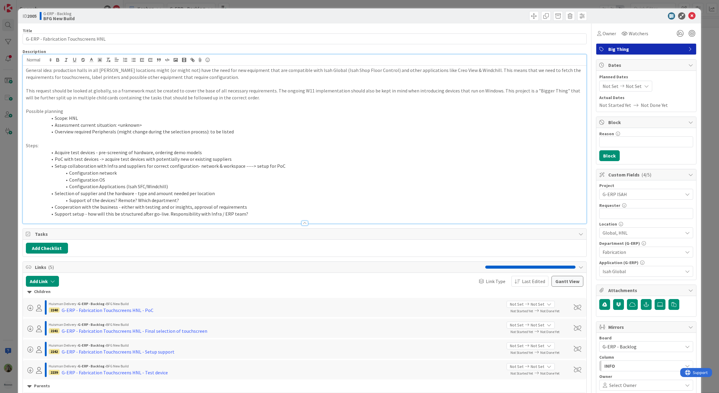
click at [8, 158] on div "ID 2005 G-ERP - Backlog BFG New Build Title 36 / 128 G-ERP - Fabrication Touchs…" at bounding box center [359, 196] width 719 height 393
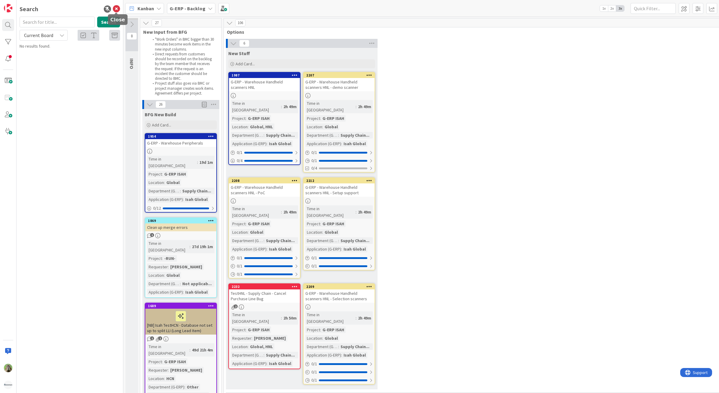
click at [116, 5] on icon at bounding box center [116, 8] width 7 height 7
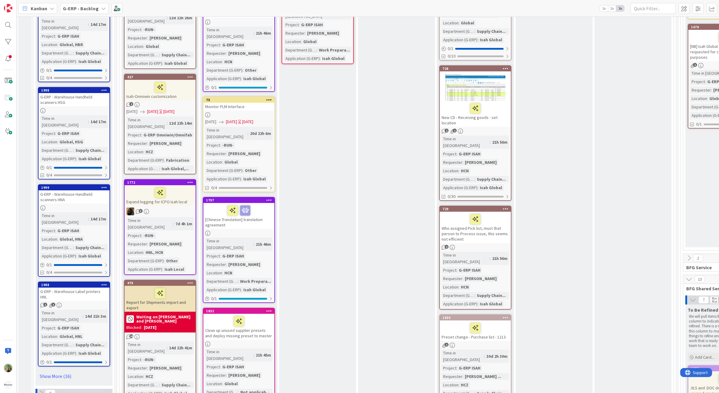
scroll to position [715, 0]
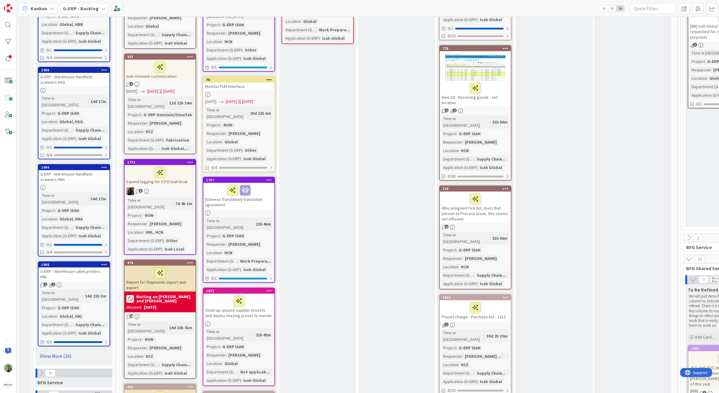
click at [53, 351] on link "Show More (16)" at bounding box center [74, 356] width 72 height 10
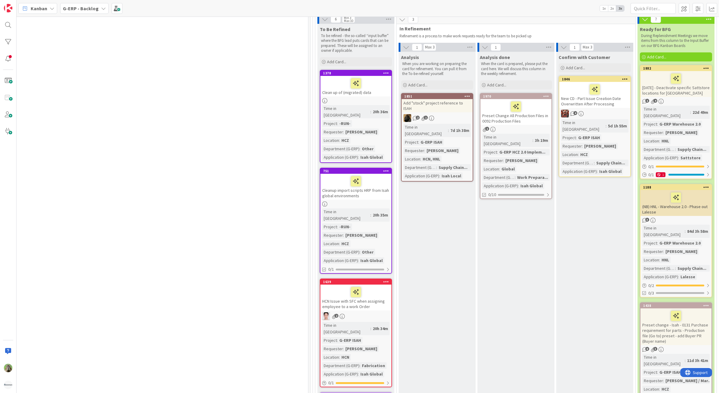
scroll to position [188, 368]
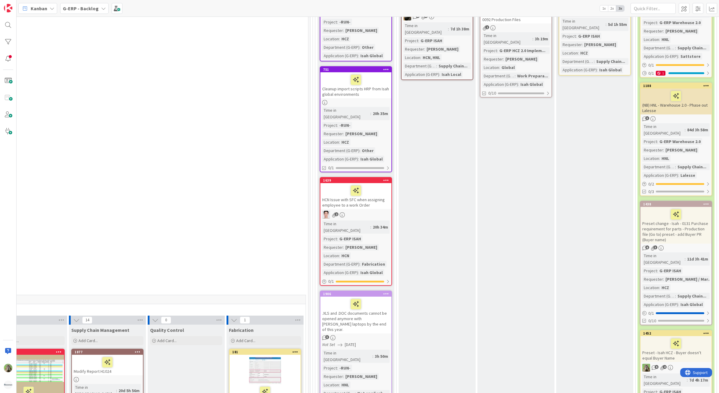
click at [365, 188] on div "HCN Issue with SFC when assigning employee to a work Order" at bounding box center [355, 196] width 71 height 26
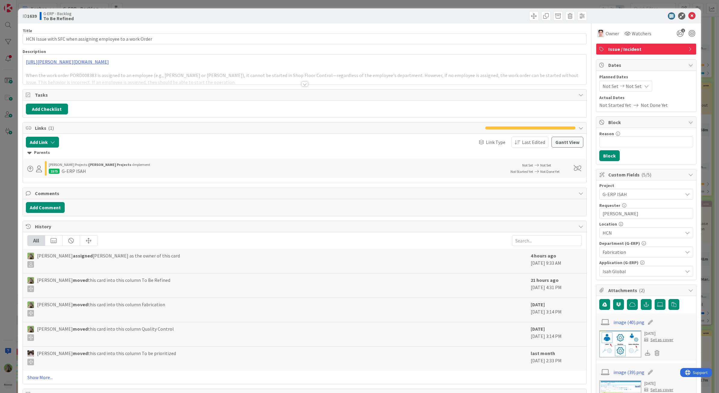
click at [8, 246] on div "ID 1639 G-ERP - Backlog To Be Refined Title 58 / 128 HCN Issue with SFC when as…" at bounding box center [359, 196] width 719 height 393
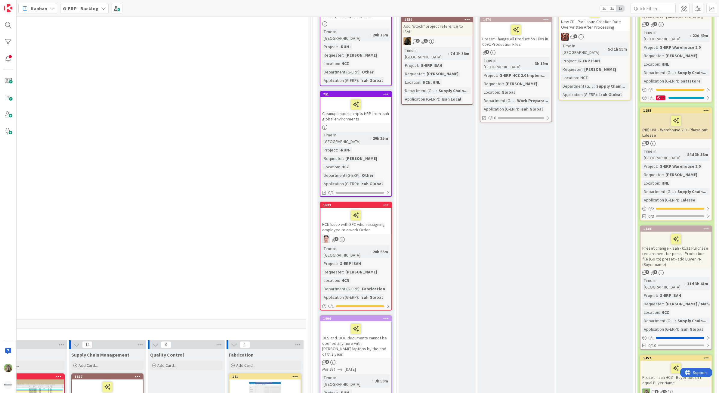
scroll to position [150, 368]
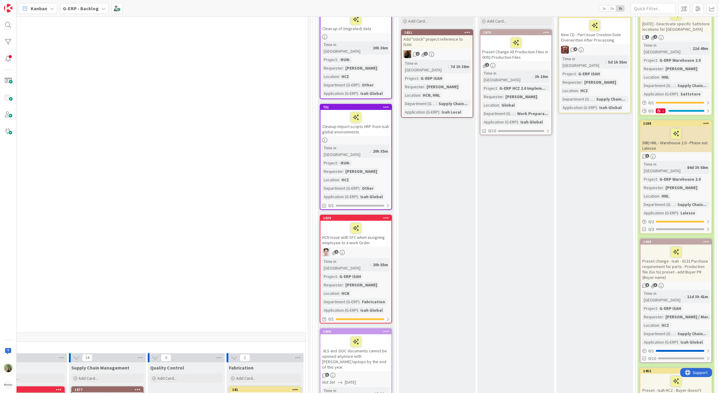
click at [361, 124] on div "Cleanup import scripts HRP from Isah global environments" at bounding box center [355, 123] width 71 height 26
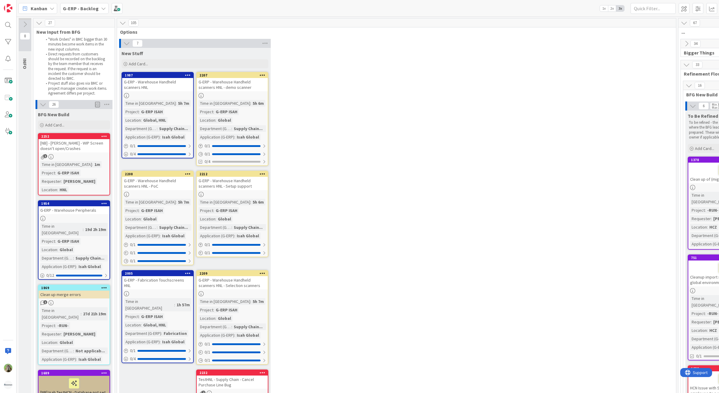
click at [101, 150] on div "[NB] - Isah TestHNL - WIP Screen doesn't open/Crashes" at bounding box center [74, 145] width 71 height 13
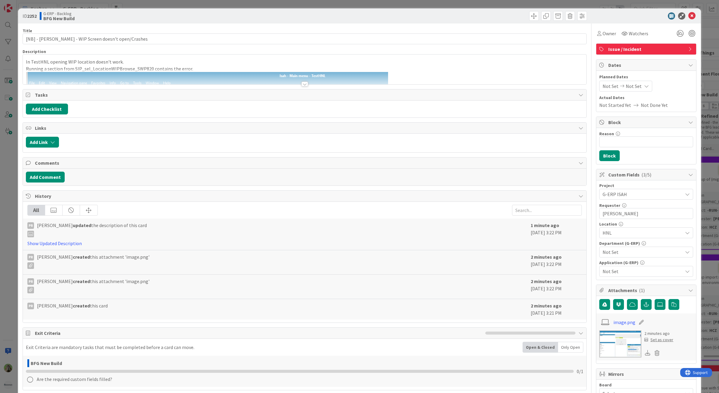
click at [301, 85] on div at bounding box center [304, 84] width 7 height 5
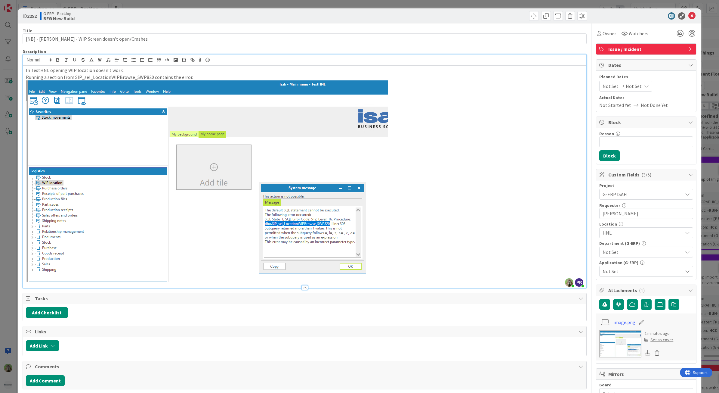
click at [12, 214] on div "ID 2252 G-ERP - Backlog BFG New Build Title 53 / 128 [NB] - Isah TestHNL - WIP …" at bounding box center [359, 196] width 719 height 393
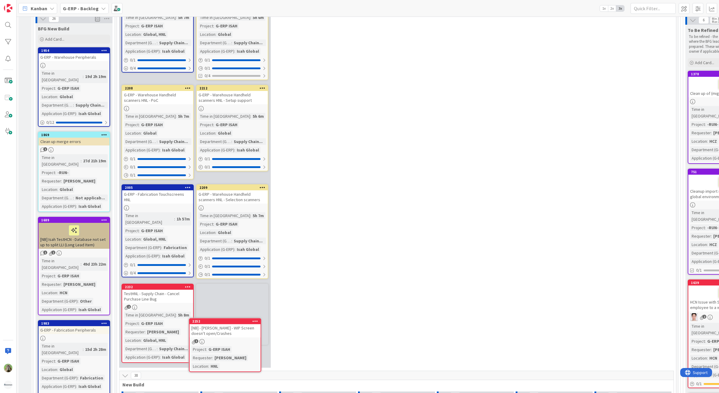
scroll to position [87, 0]
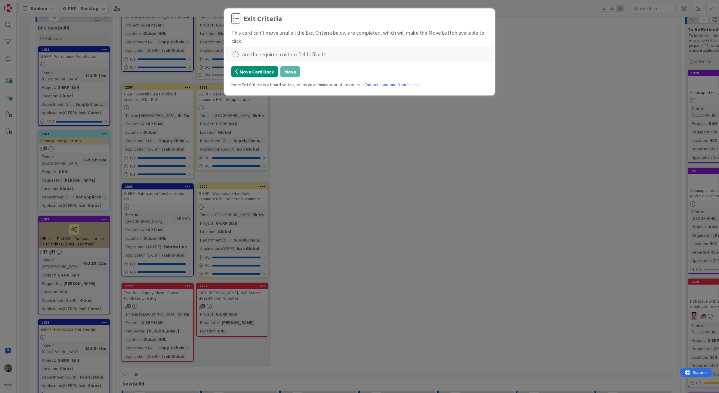
click at [263, 71] on button "Move Card Back" at bounding box center [254, 71] width 47 height 11
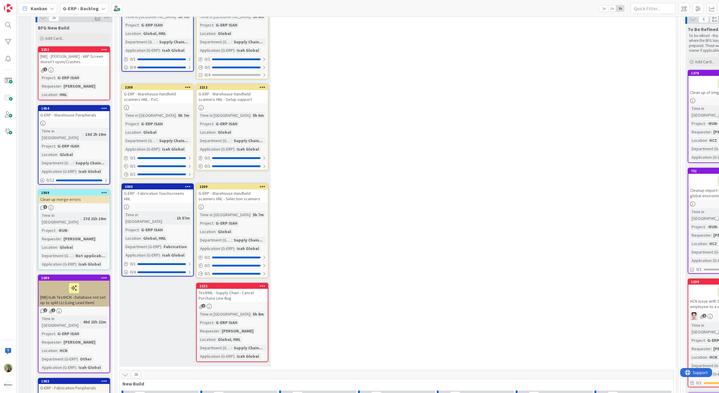
click at [95, 76] on div "Project : G-ERP ISAH Requester : Hanno de Wilde Location : HNL" at bounding box center [73, 85] width 67 height 23
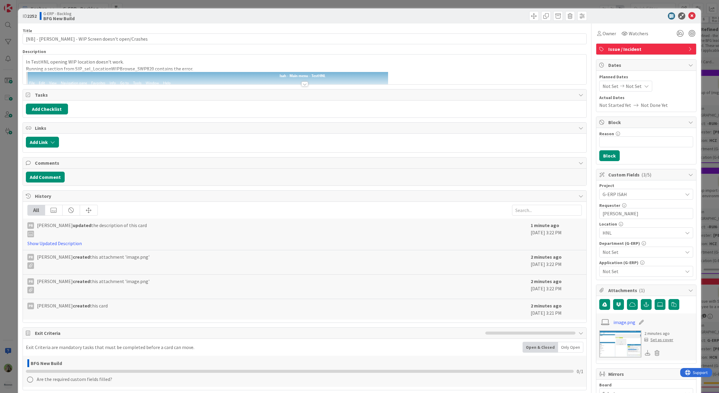
click at [637, 250] on span "Not Set" at bounding box center [643, 251] width 80 height 7
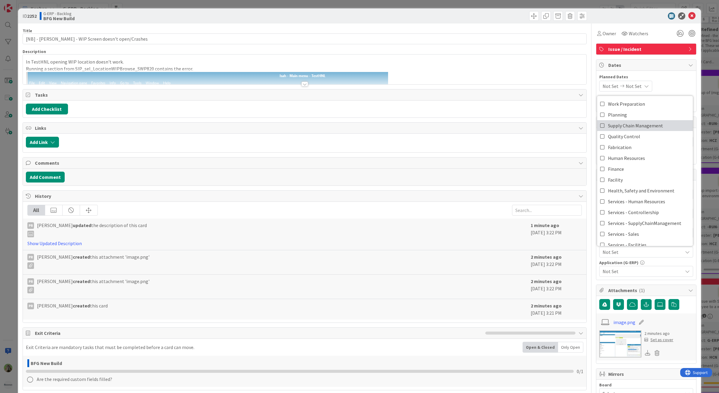
click at [637, 124] on span "Supply Chain Management" at bounding box center [635, 125] width 55 height 9
click at [635, 274] on span "Not Set" at bounding box center [643, 270] width 80 height 7
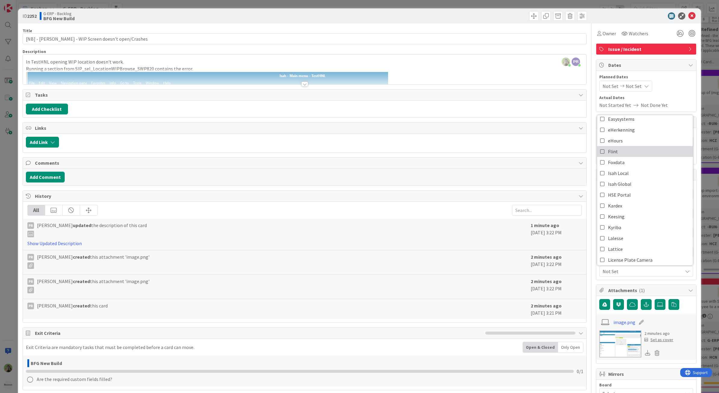
scroll to position [75, 0]
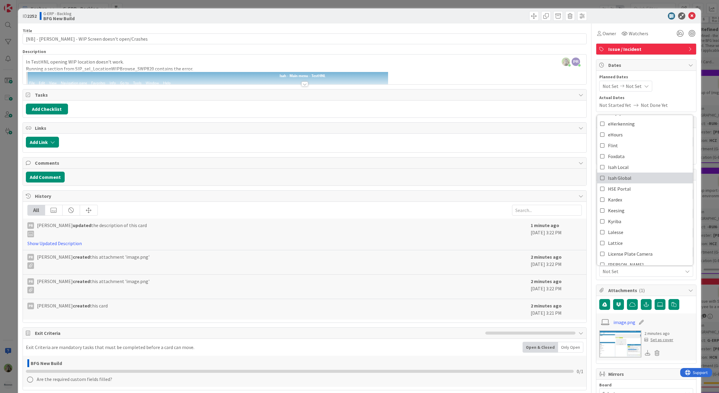
click at [632, 180] on link "Isah Global" at bounding box center [645, 177] width 96 height 11
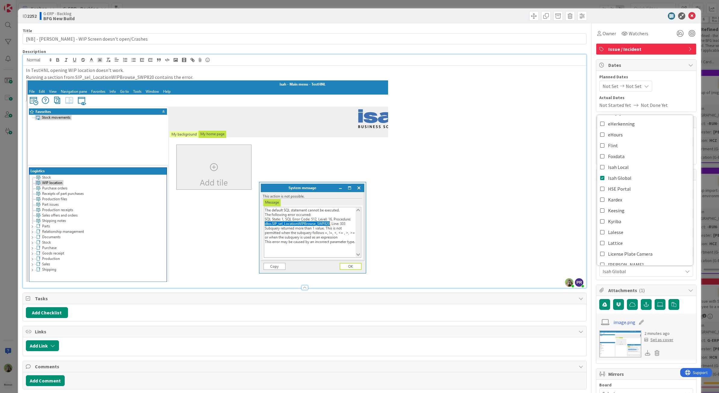
click at [326, 60] on div "Timothy Tjia just joined PR Parveen Rana joined 2 m ago In TestHNL opening WIP …" at bounding box center [305, 170] width 564 height 233
click at [6, 181] on div "ID 2252 G-ERP - Backlog BFG New Build Title 53 / 128 [NB] - Isah TestHNL - WIP …" at bounding box center [359, 196] width 719 height 393
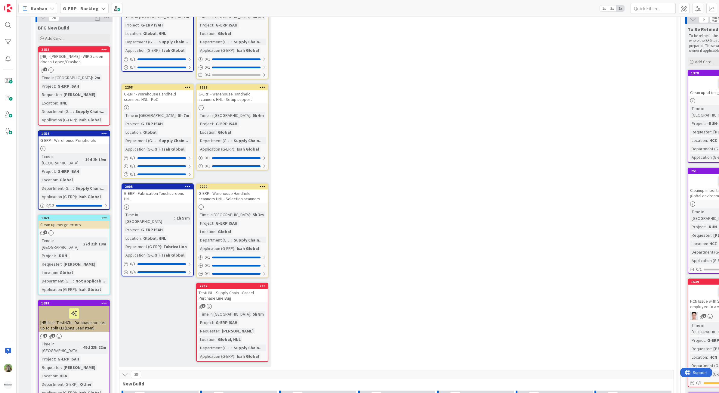
click at [94, 54] on div "[NB] - Isah TestHNL - WIP Screen doesn't open/Crashes" at bounding box center [74, 58] width 71 height 13
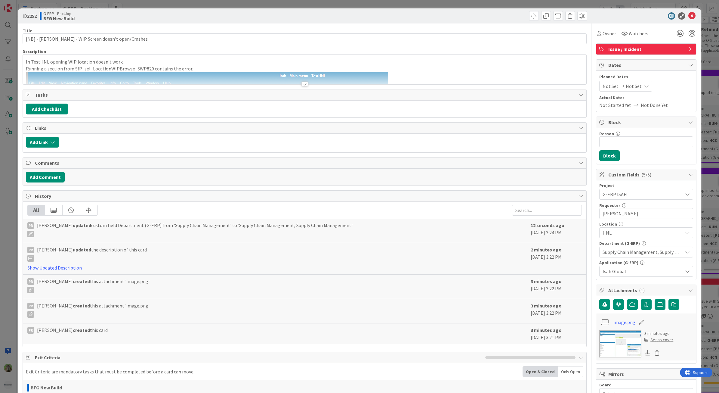
click at [641, 255] on span "Supply Chain Management, Supply Chain Management" at bounding box center [643, 251] width 80 height 7
click at [9, 202] on div "ID 2252 G-ERP - Backlog BFG New Build Title 53 / 128 [NB] - Isah TestHNL - WIP …" at bounding box center [359, 196] width 719 height 393
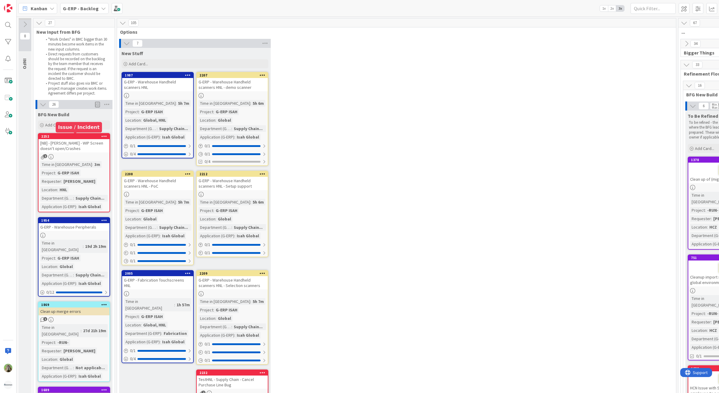
click at [94, 138] on div "2252" at bounding box center [75, 136] width 68 height 4
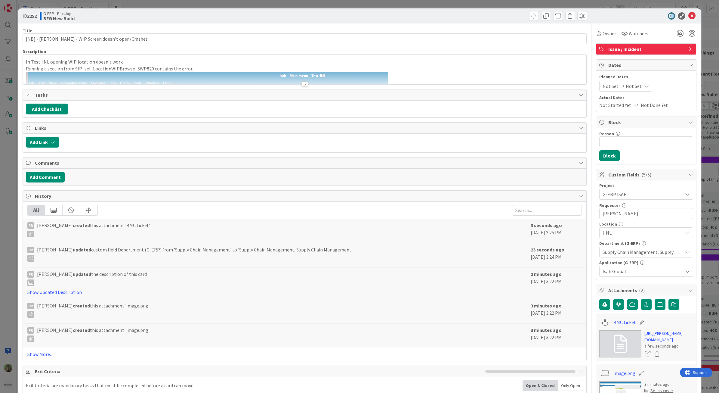
click at [670, 257] on div "Supply Chain Management, Supply Chain Management" at bounding box center [646, 251] width 94 height 11
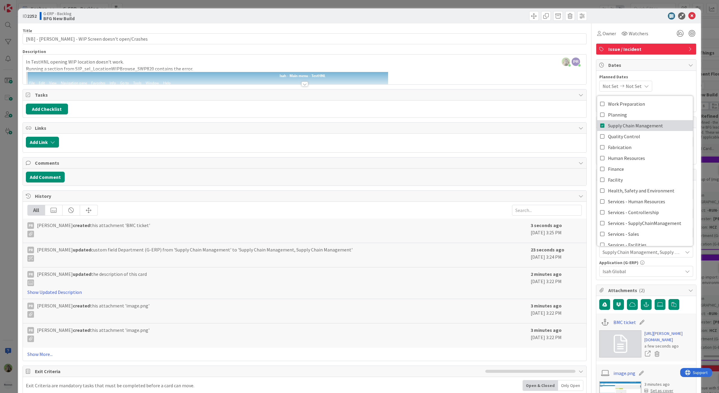
click at [647, 127] on span "Supply Chain Management" at bounding box center [635, 125] width 55 height 9
click at [635, 124] on span "Supply Chain Management" at bounding box center [635, 125] width 55 height 9
click at [448, 24] on div "Title 53 / 128 [NB] - Isah TestHNL - WIP Screen doesn't open/Crashes Descriptio…" at bounding box center [305, 309] width 564 height 572
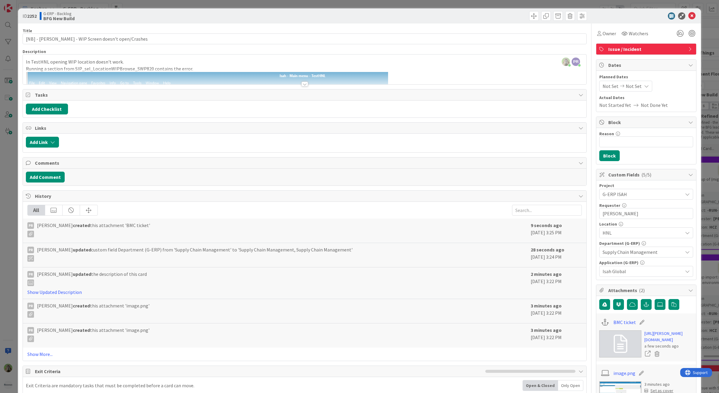
click at [8, 186] on div "ID 2252 G-ERP - Backlog BFG New Build Title 53 / 128 [NB] - Isah TestHNL - WIP …" at bounding box center [359, 196] width 719 height 393
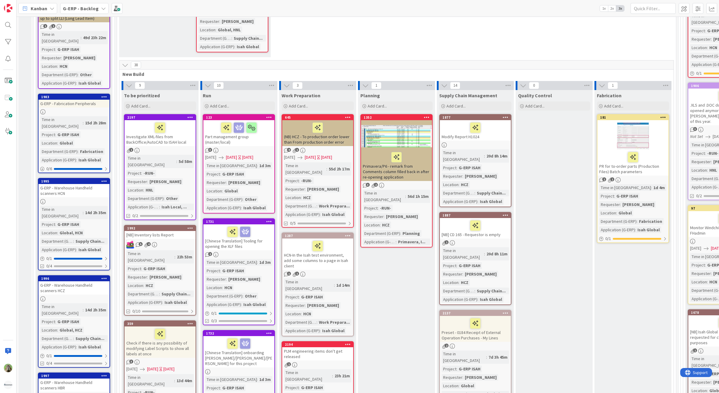
scroll to position [489, 0]
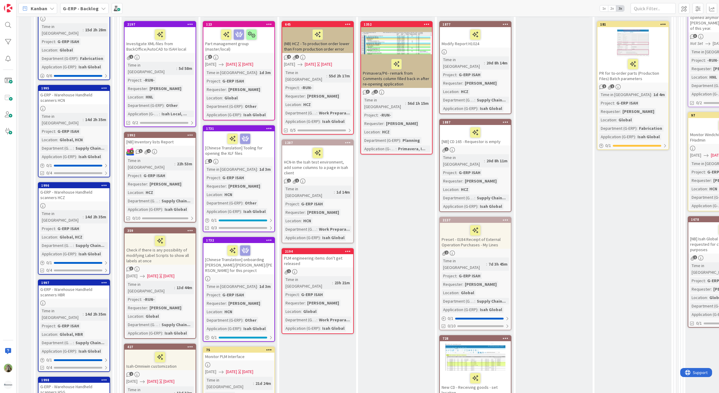
click at [189, 133] on icon at bounding box center [190, 135] width 6 height 4
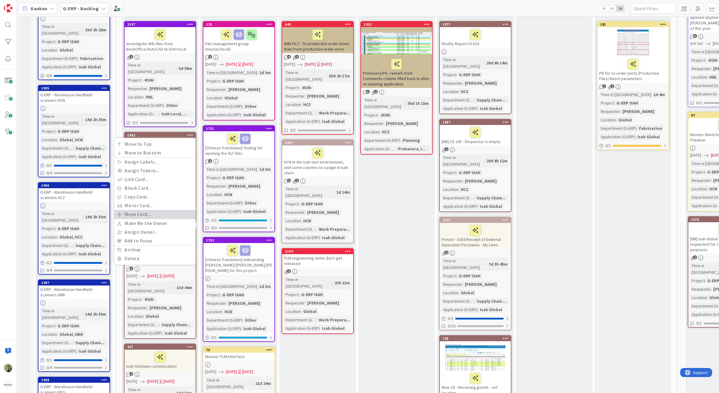
click at [172, 210] on link "Move Card..." at bounding box center [154, 214] width 81 height 9
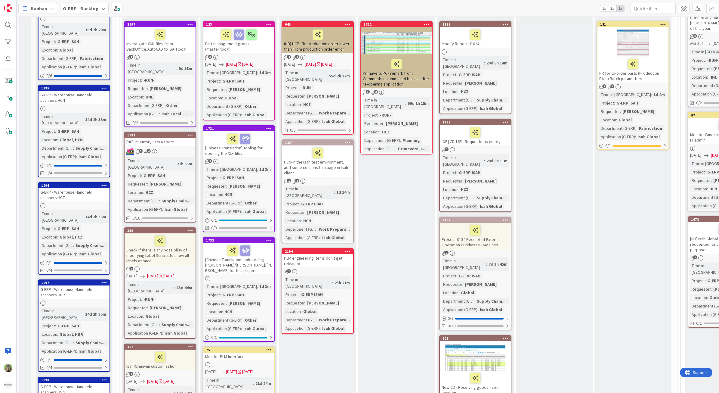
click at [192, 133] on icon at bounding box center [190, 135] width 6 height 4
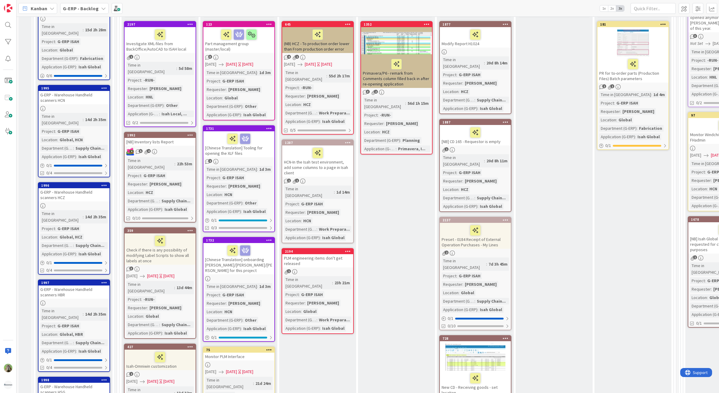
click at [163, 147] on div "5 4" at bounding box center [160, 151] width 71 height 8
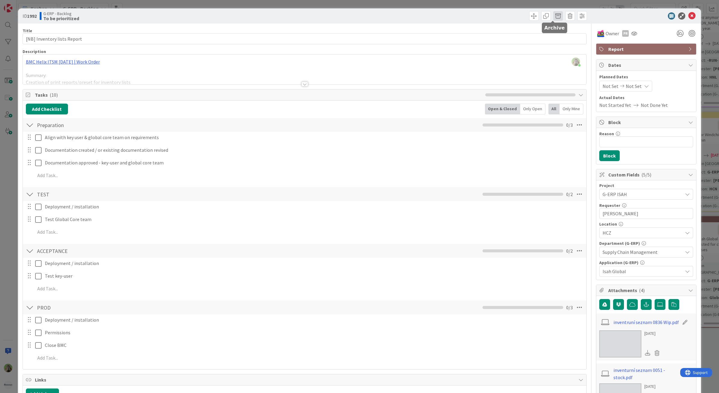
click at [555, 17] on span at bounding box center [558, 16] width 10 height 10
click at [565, 46] on button "Archive" at bounding box center [568, 44] width 24 height 11
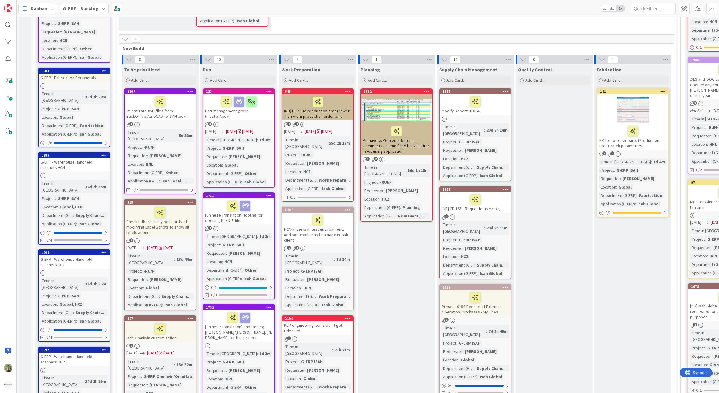
scroll to position [414, 0]
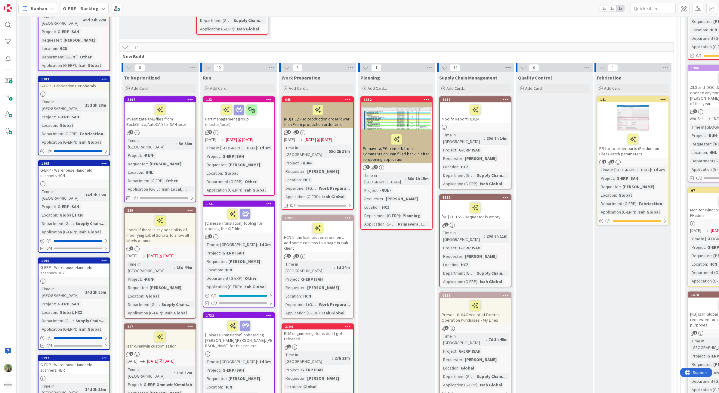
click at [510, 63] on icon at bounding box center [508, 67] width 8 height 9
click at [548, 110] on div "Reorder Cards" at bounding box center [541, 111] width 75 height 9
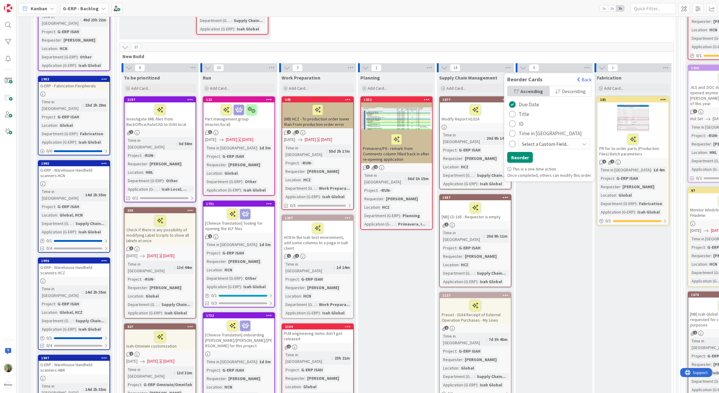
click at [562, 91] on span "Descending" at bounding box center [574, 91] width 24 height 9
click at [524, 152] on button "Reorder" at bounding box center [520, 157] width 26 height 11
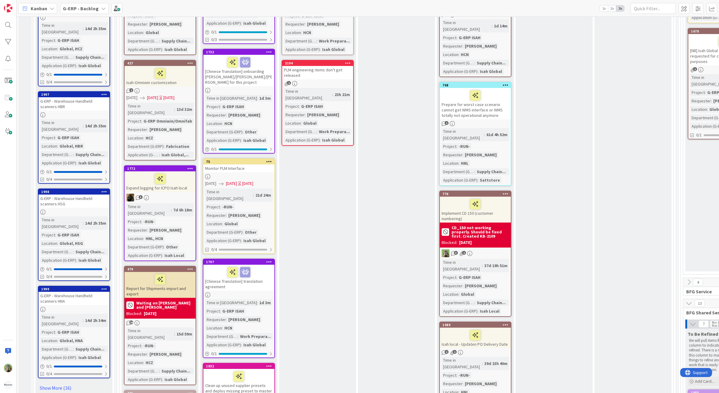
scroll to position [715, 0]
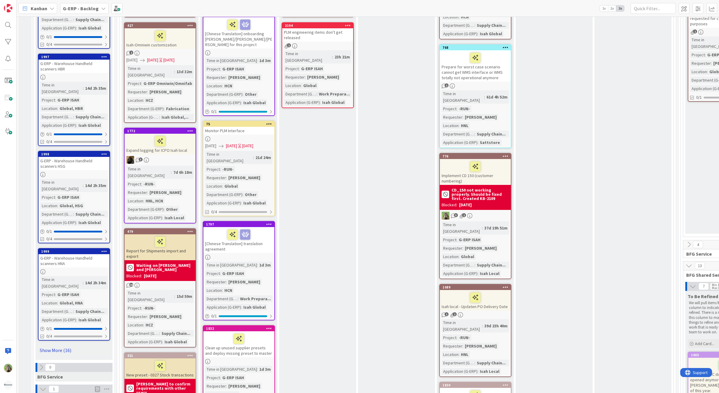
click at [61, 345] on link "Show More (16)" at bounding box center [74, 350] width 72 height 10
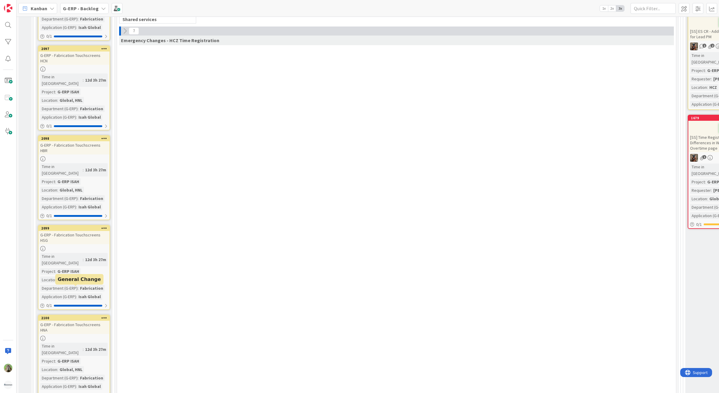
scroll to position [1655, 0]
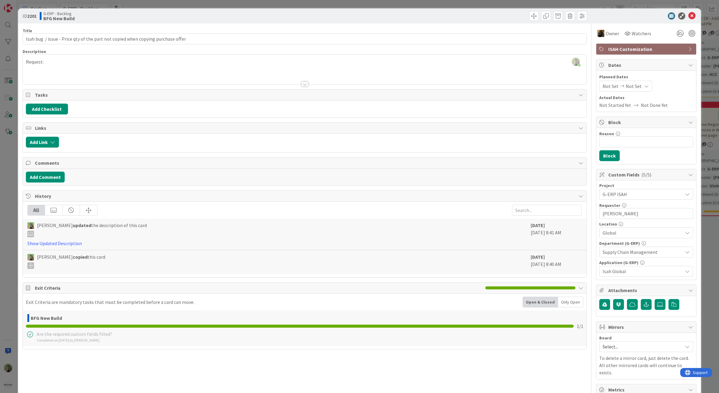
click at [14, 211] on div "ID 2201 G-ERP - Backlog BFG New Build Title 80 / 128 Isah bug / issue - Price q…" at bounding box center [359, 196] width 719 height 393
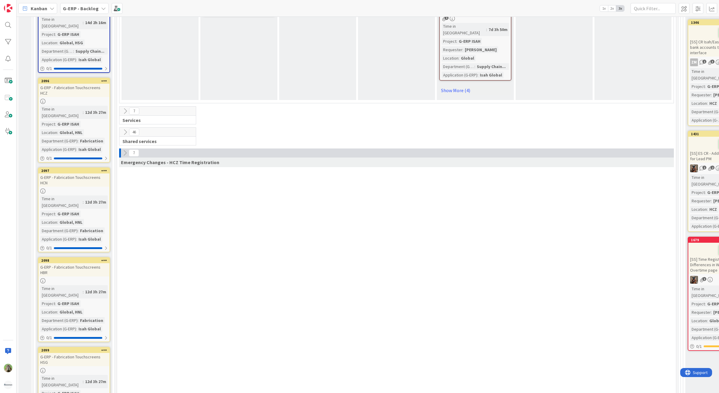
scroll to position [1294, 0]
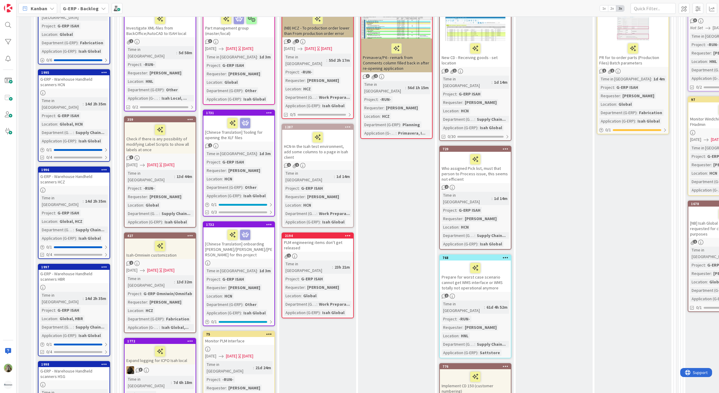
scroll to position [317, 0]
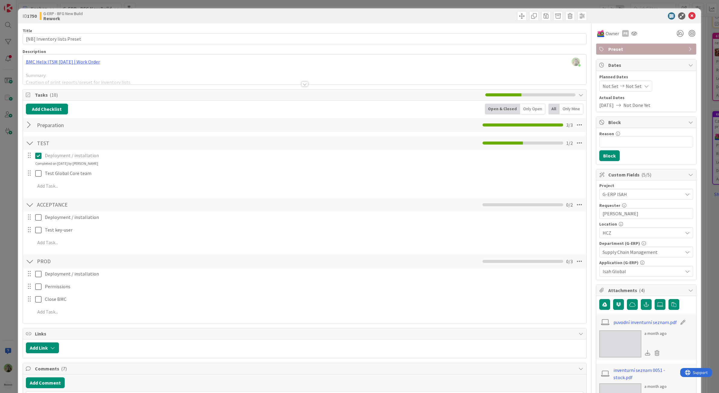
click at [4, 196] on div "ID 1750 G-ERP - BFG New Build Rework Title 27 / 128 [NB] Inventory lists Preset…" at bounding box center [359, 196] width 719 height 393
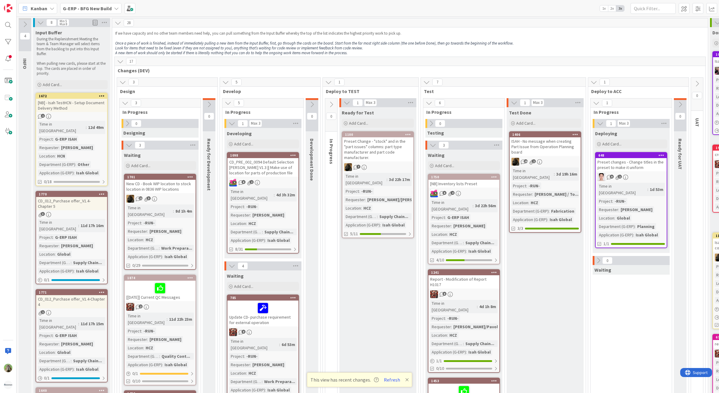
click at [245, 46] on em "Look for items that need to be fixed (even if they are not assigned to you), an…" at bounding box center [239, 47] width 248 height 5
